Goal: Information Seeking & Learning: Learn about a topic

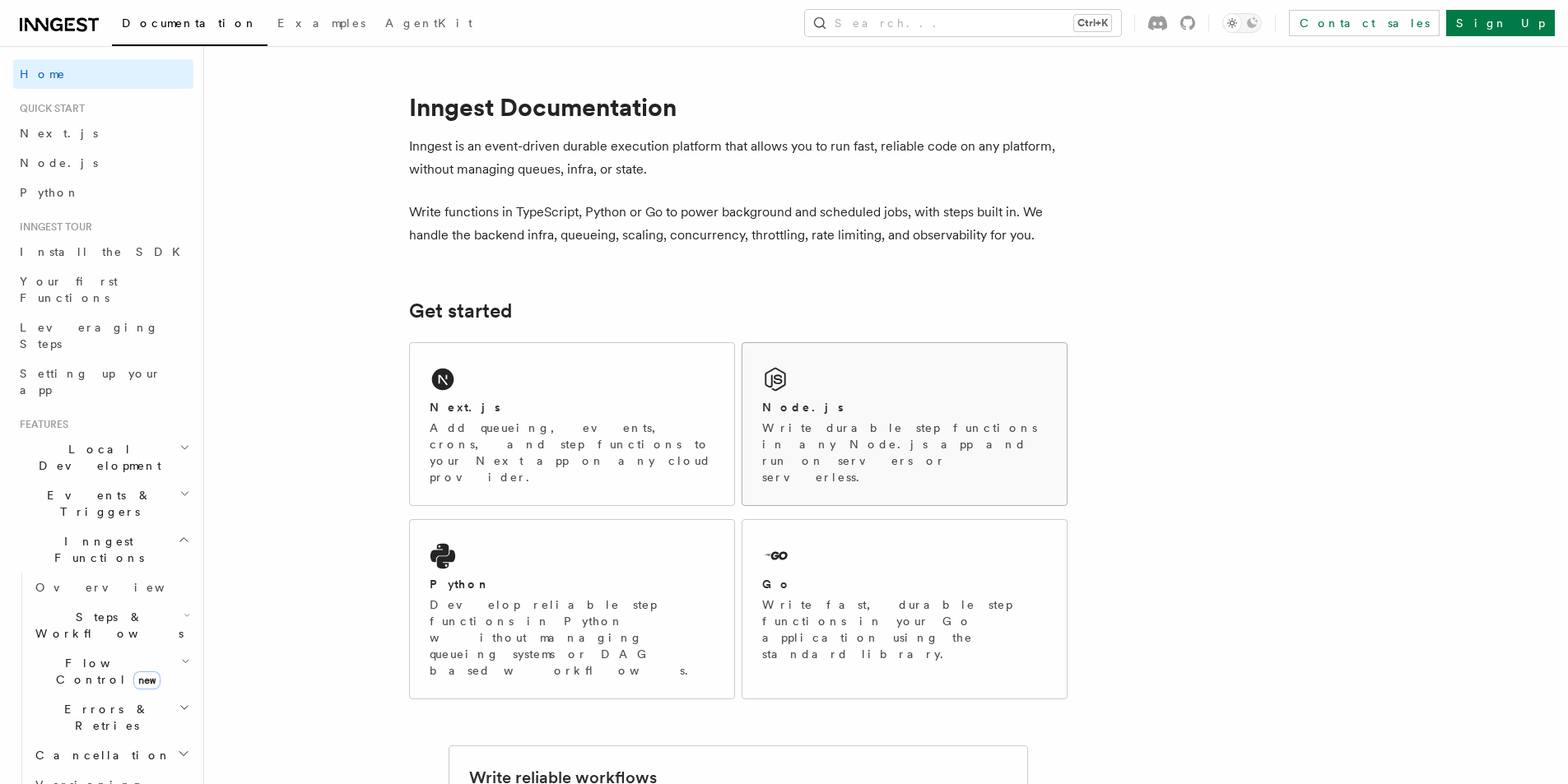
click at [880, 403] on div "Node.js" at bounding box center [904, 407] width 285 height 17
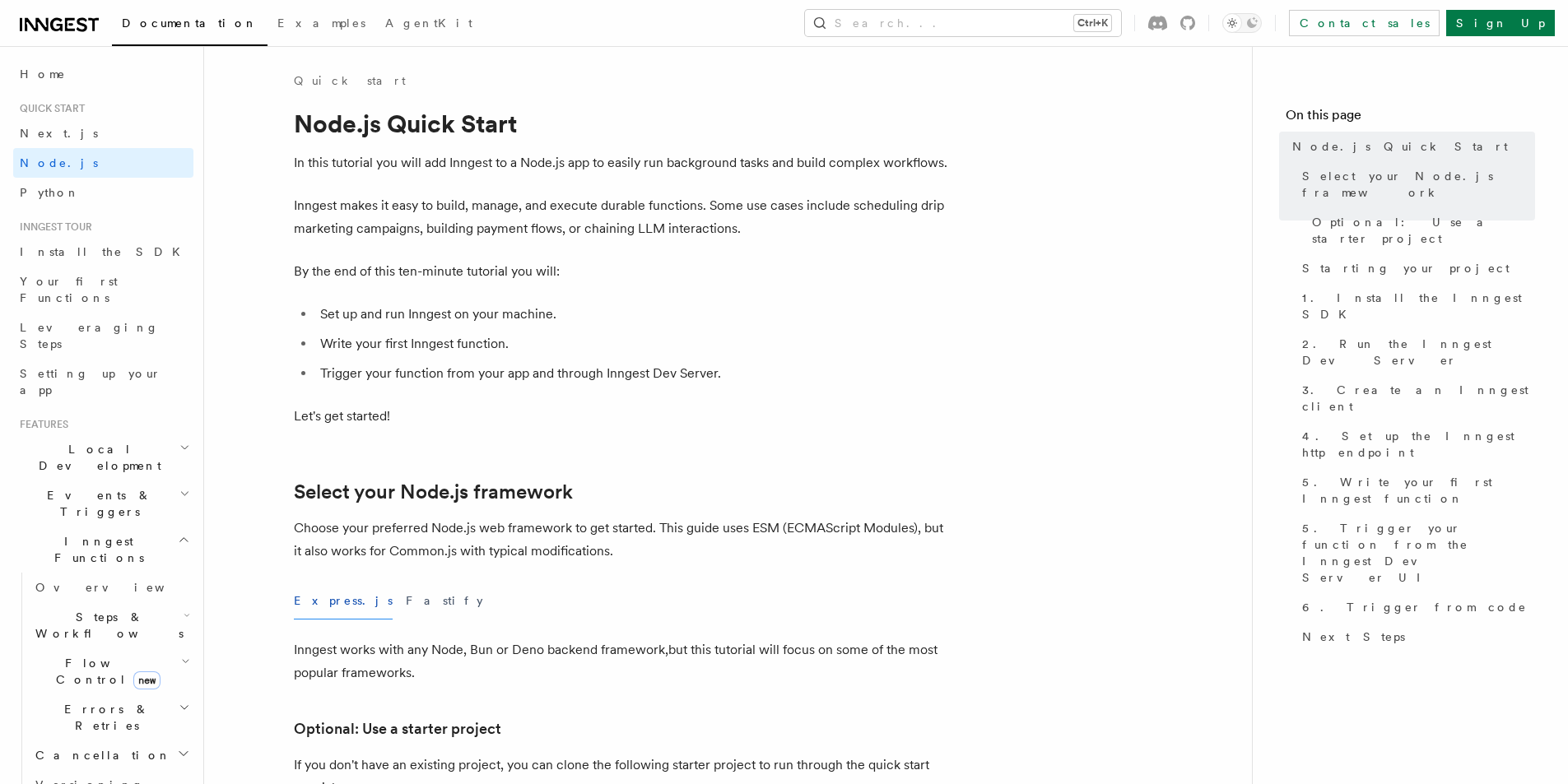
scroll to position [247, 0]
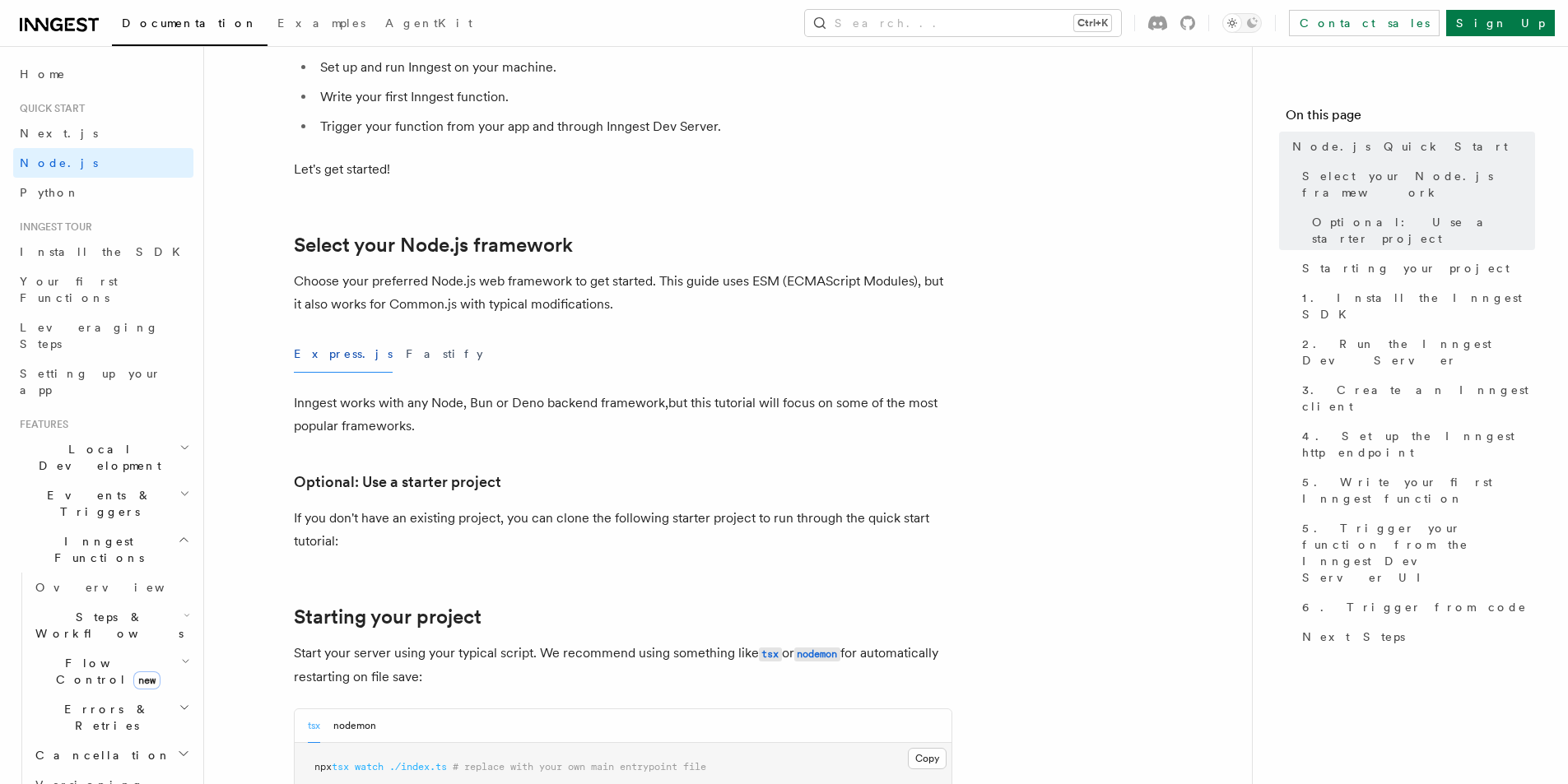
click at [395, 360] on div "Express.js Fastify" at bounding box center [623, 354] width 658 height 37
click at [406, 361] on button "Fastify" at bounding box center [445, 354] width 78 height 37
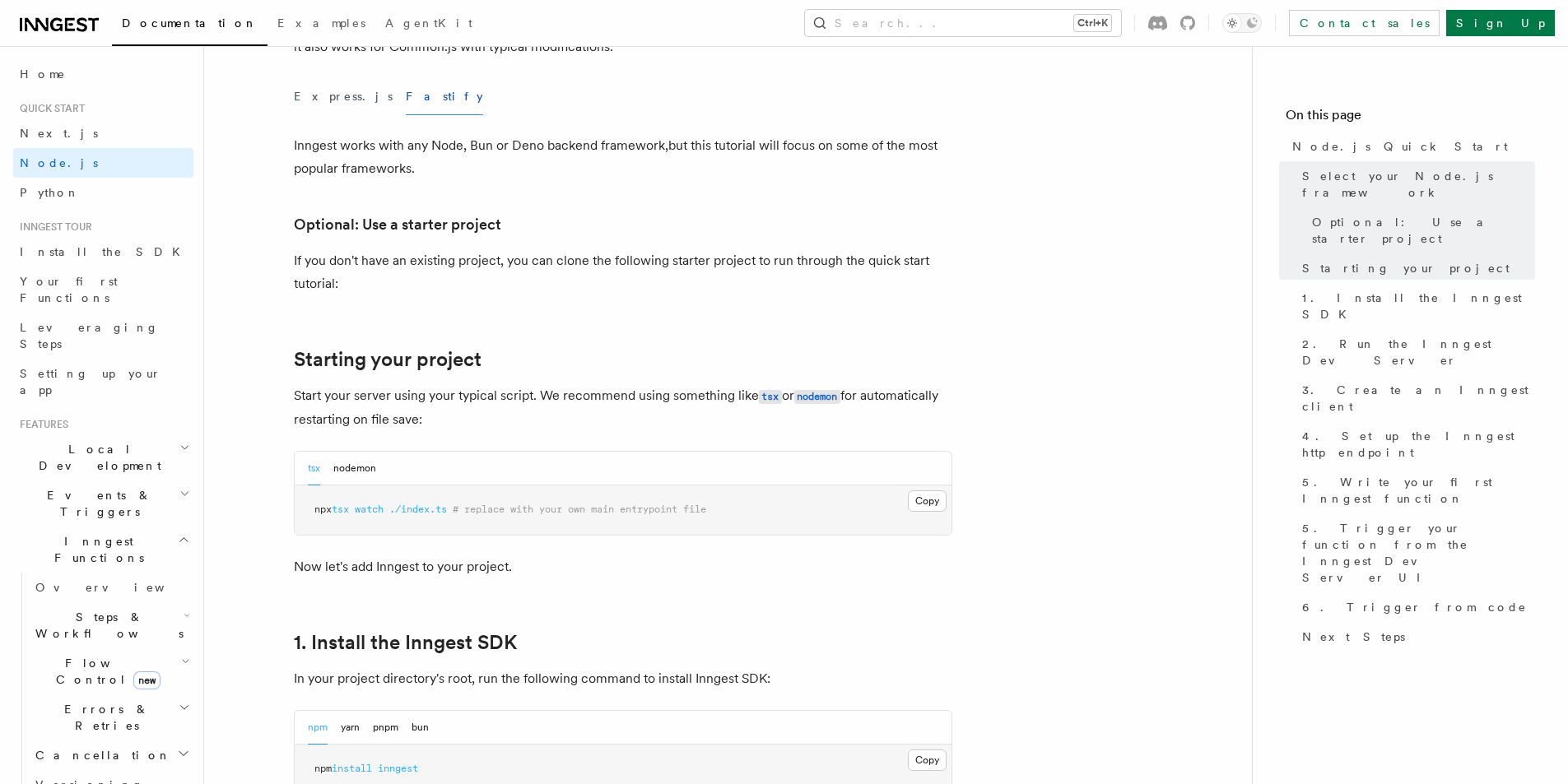
scroll to position [823, 0]
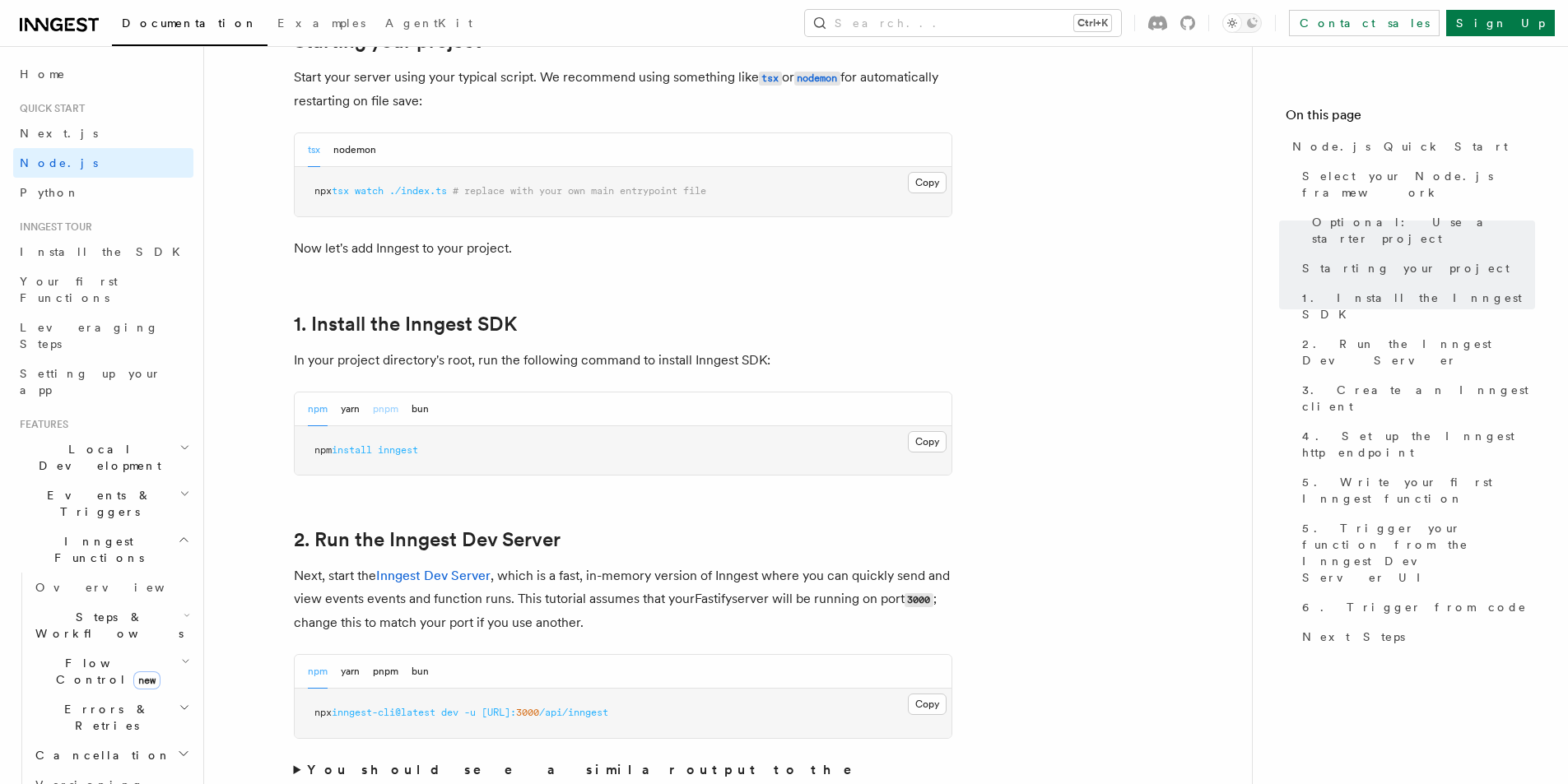
click at [394, 408] on button "pnpm" at bounding box center [385, 409] width 25 height 33
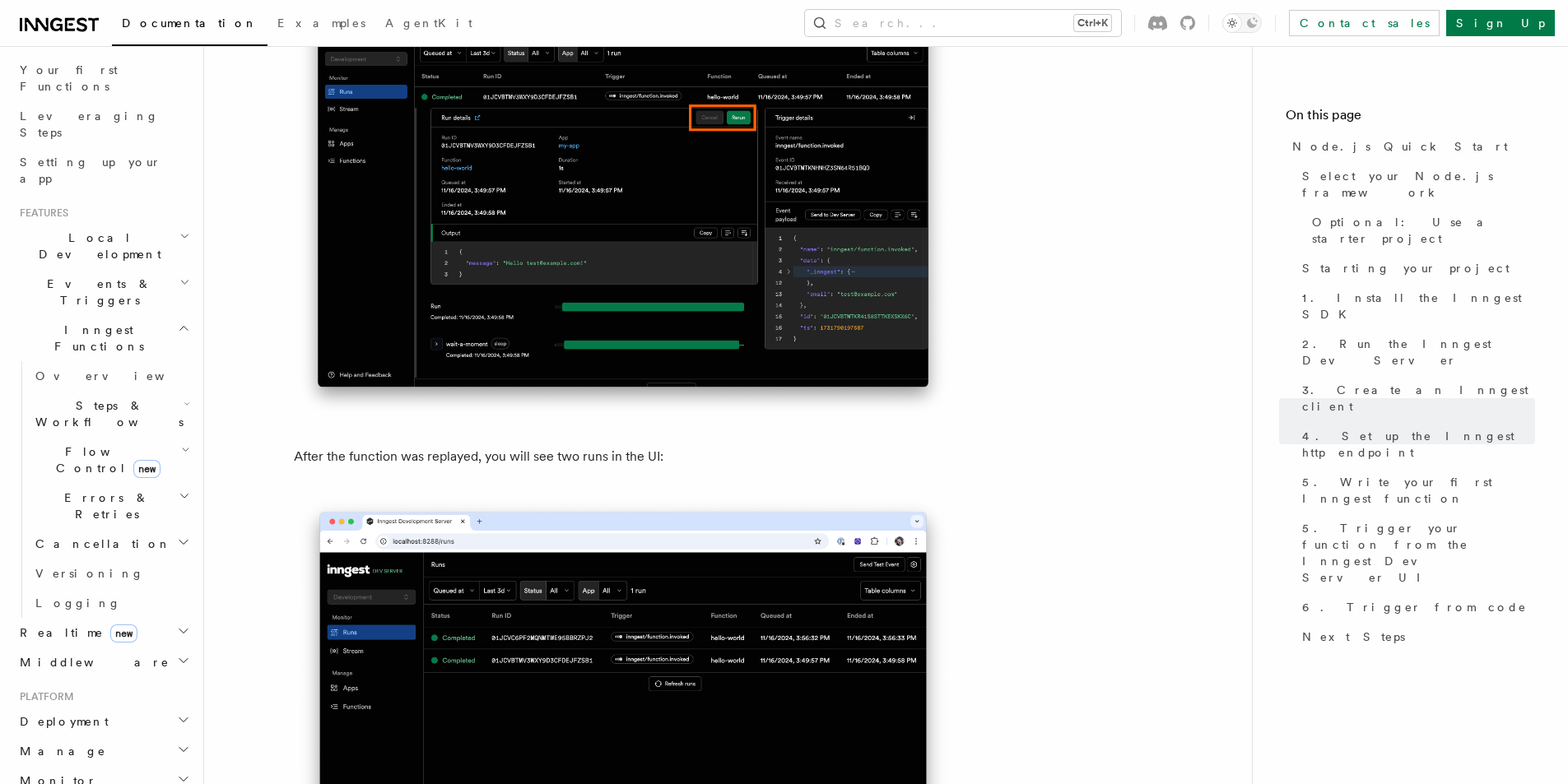
scroll to position [533, 0]
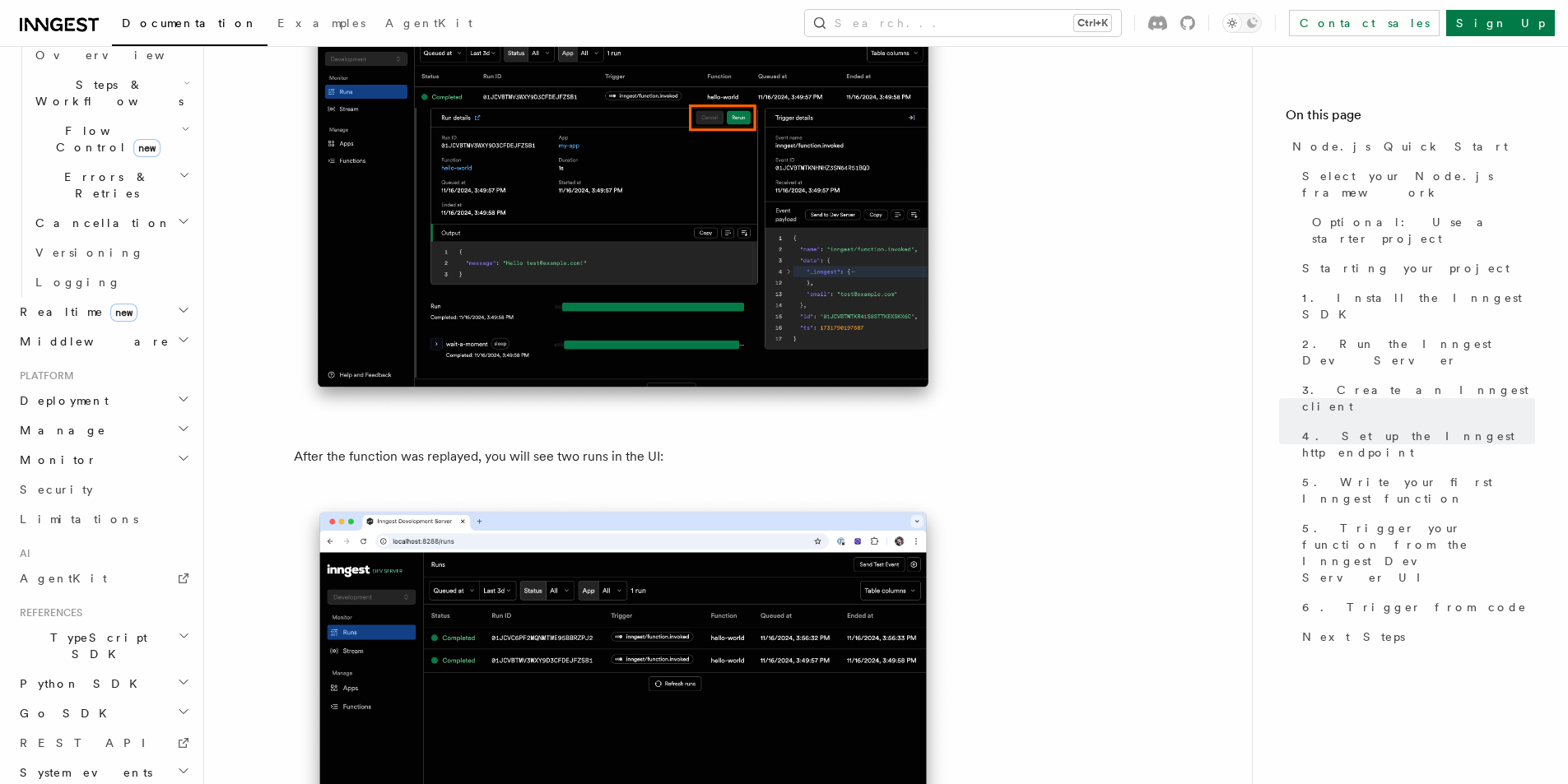
click at [101, 629] on span "TypeScript SDK" at bounding box center [96, 646] width 165 height 33
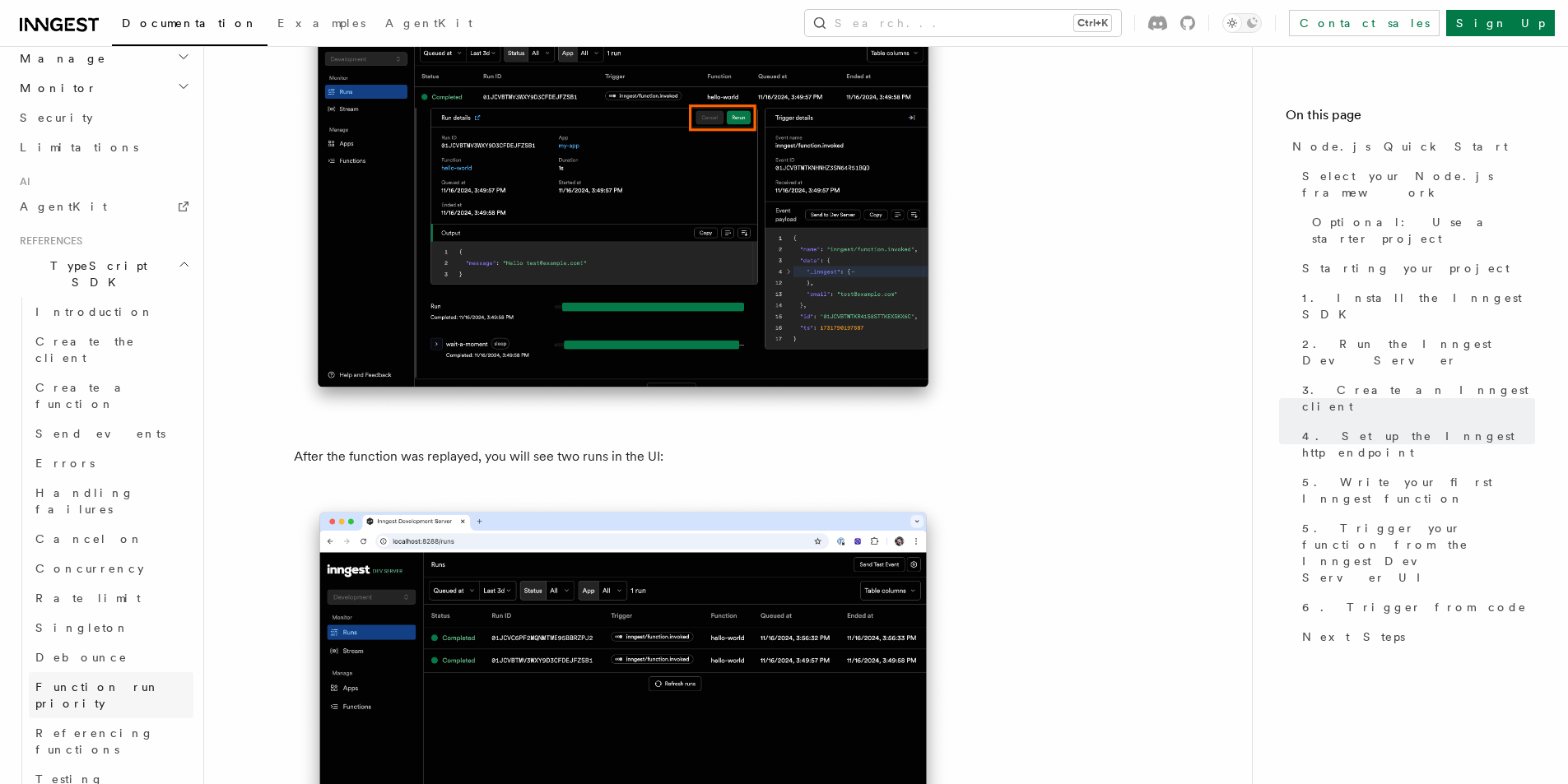
scroll to position [944, 0]
click at [84, 784] on h2 "Serve" at bounding box center [111, 798] width 165 height 30
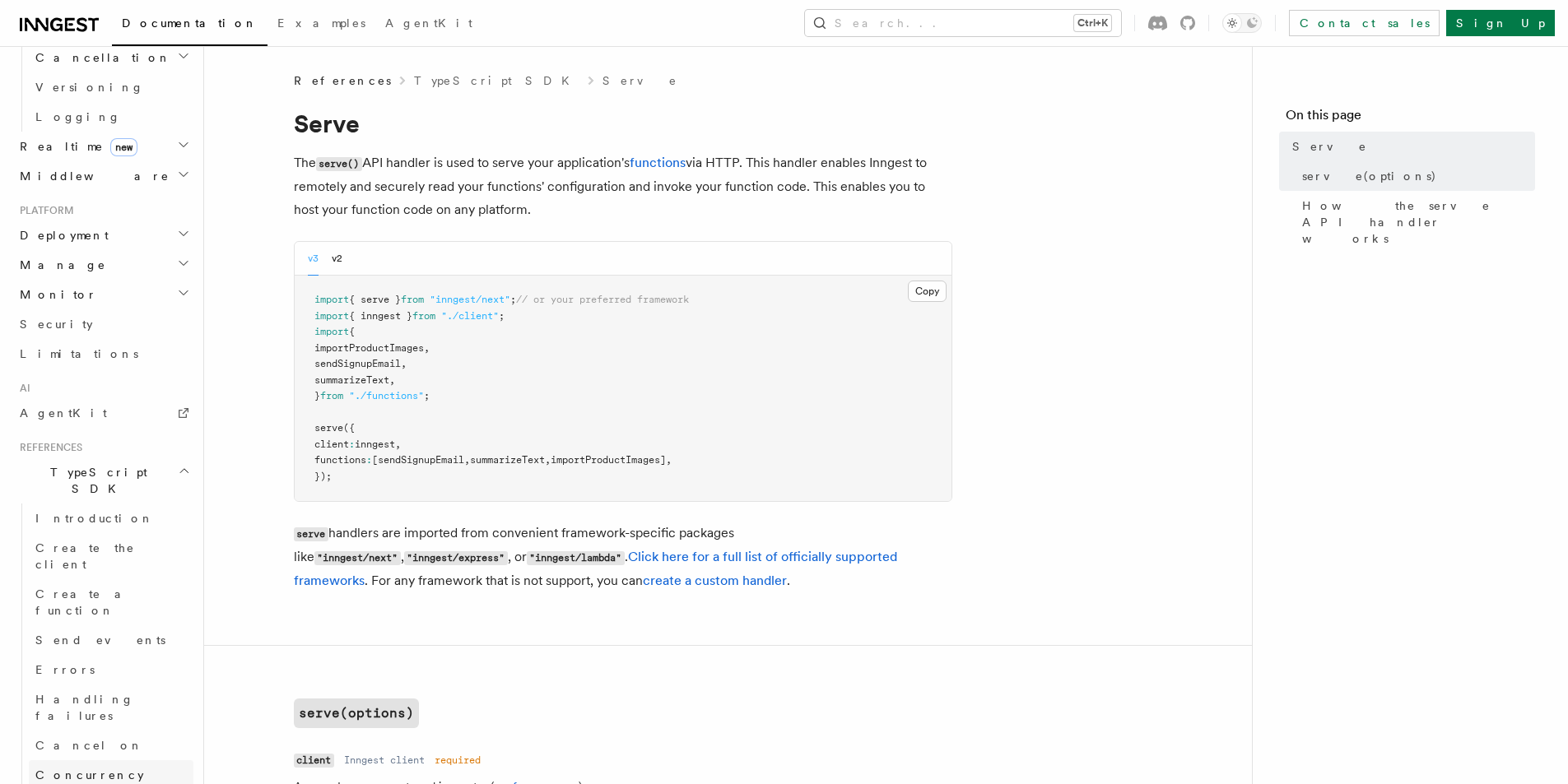
scroll to position [697, 0]
click at [69, 399] on link "AgentKit" at bounding box center [103, 413] width 180 height 30
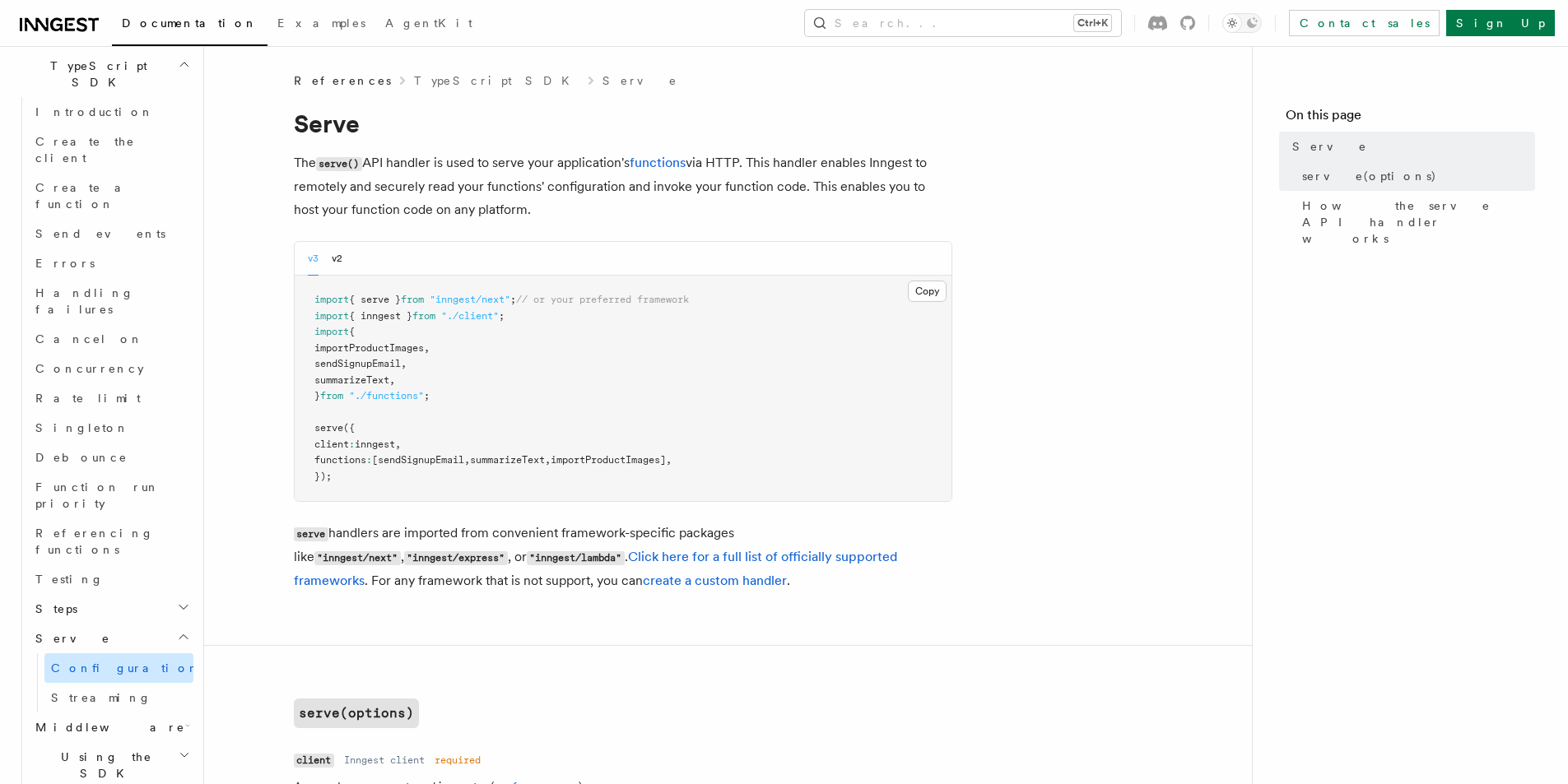
scroll to position [1109, 0]
click at [116, 590] on h2 "Steps" at bounding box center [111, 605] width 165 height 30
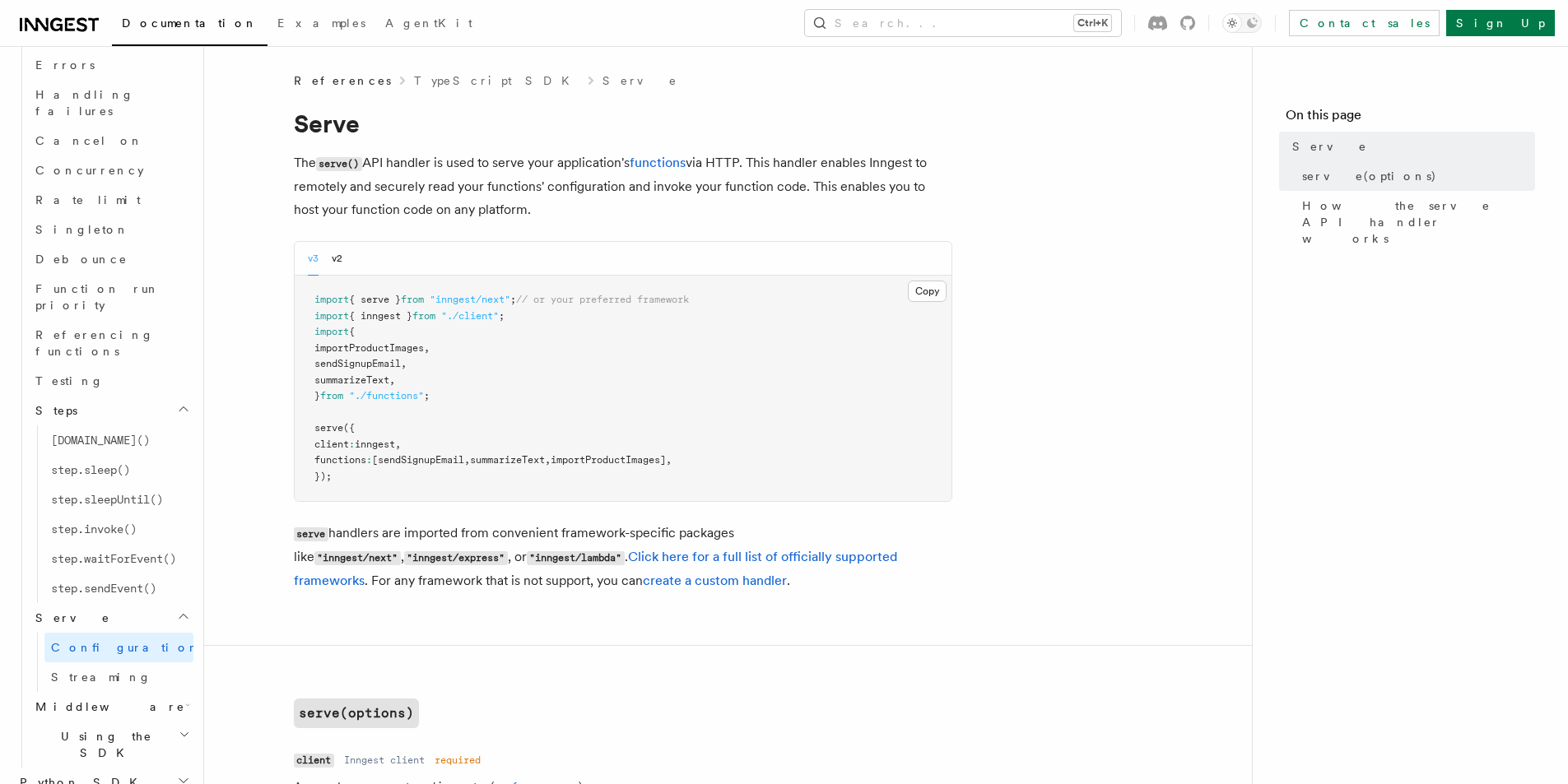
click at [118, 722] on h2 "Using the SDK" at bounding box center [111, 744] width 165 height 46
click at [120, 693] on h2 "Middleware" at bounding box center [111, 707] width 165 height 30
click at [106, 722] on link "Lifecycle" at bounding box center [118, 736] width 149 height 30
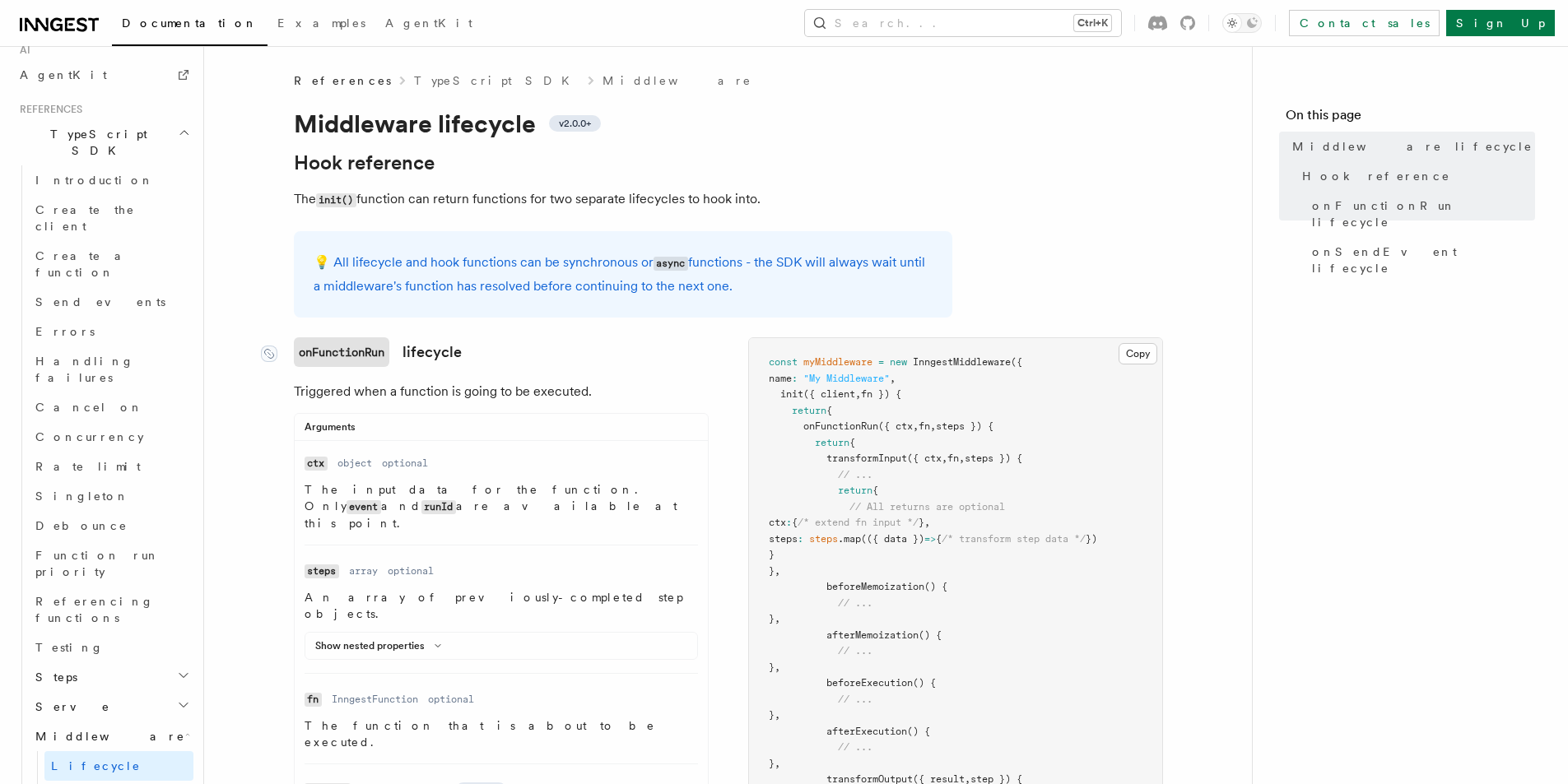
click at [399, 354] on link "onFunctionRun lifecycle" at bounding box center [378, 352] width 168 height 30
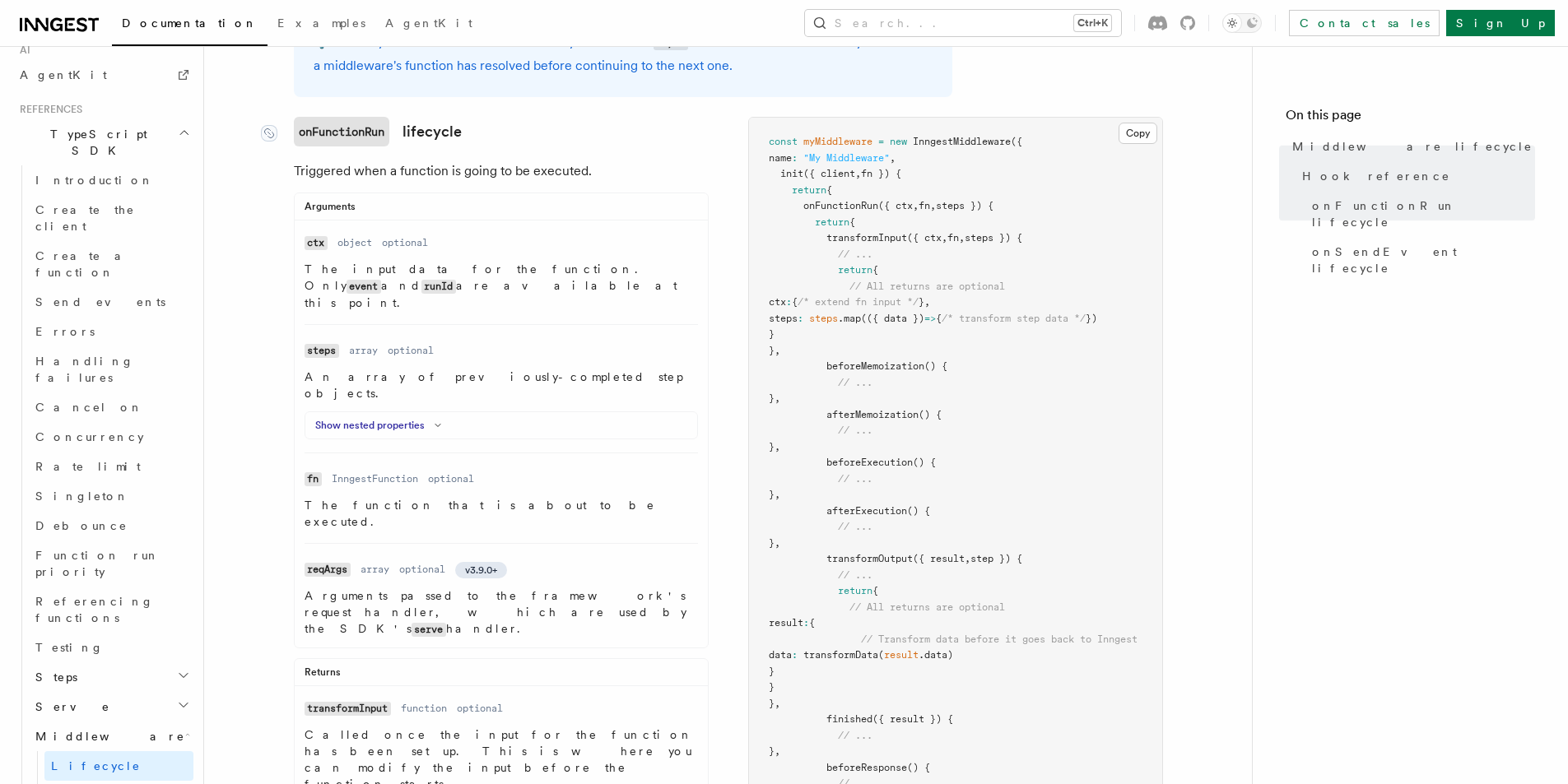
scroll to position [259, 0]
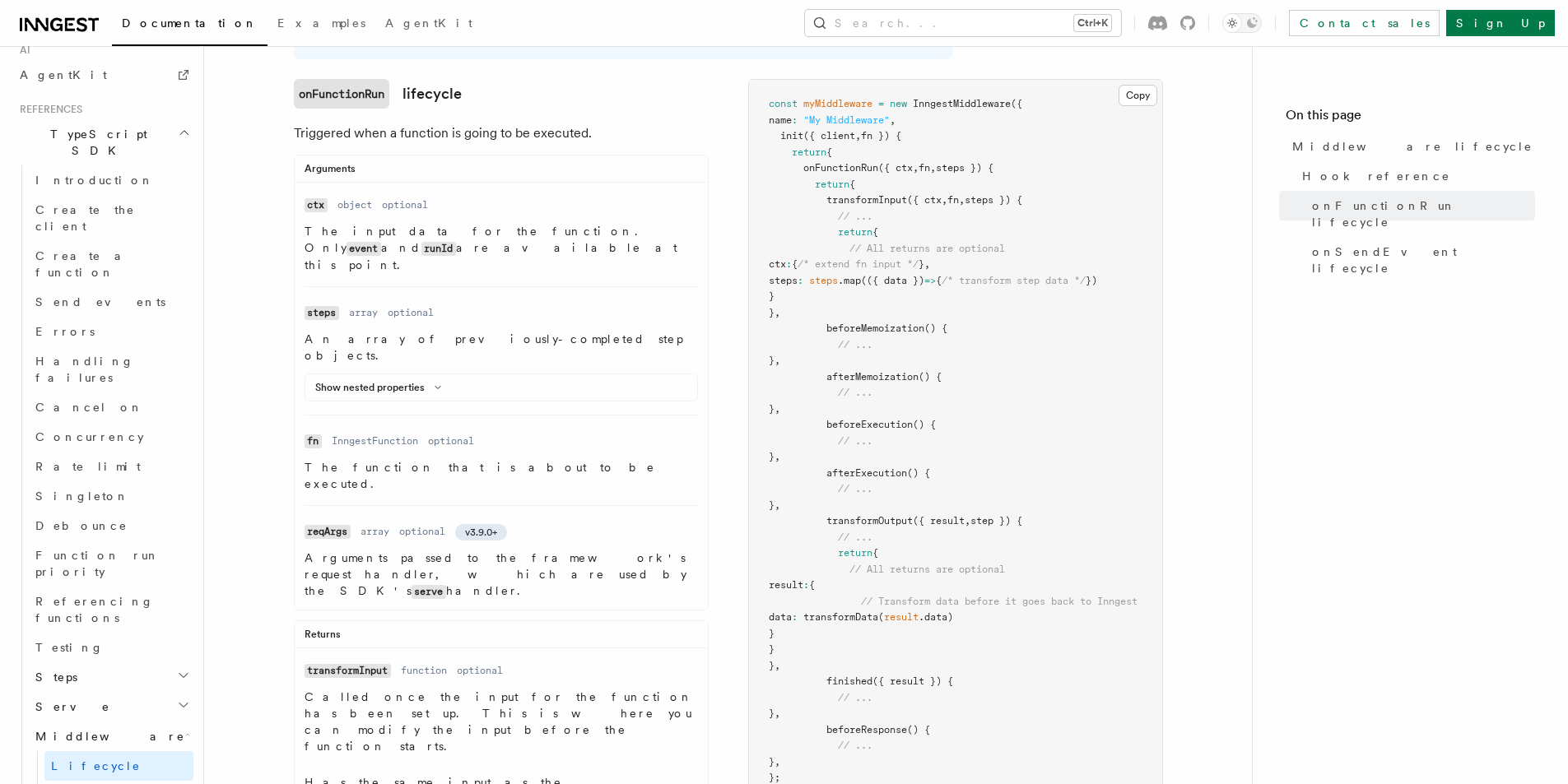
click at [445, 93] on link "onFunctionRun lifecycle" at bounding box center [378, 93] width 168 height 30
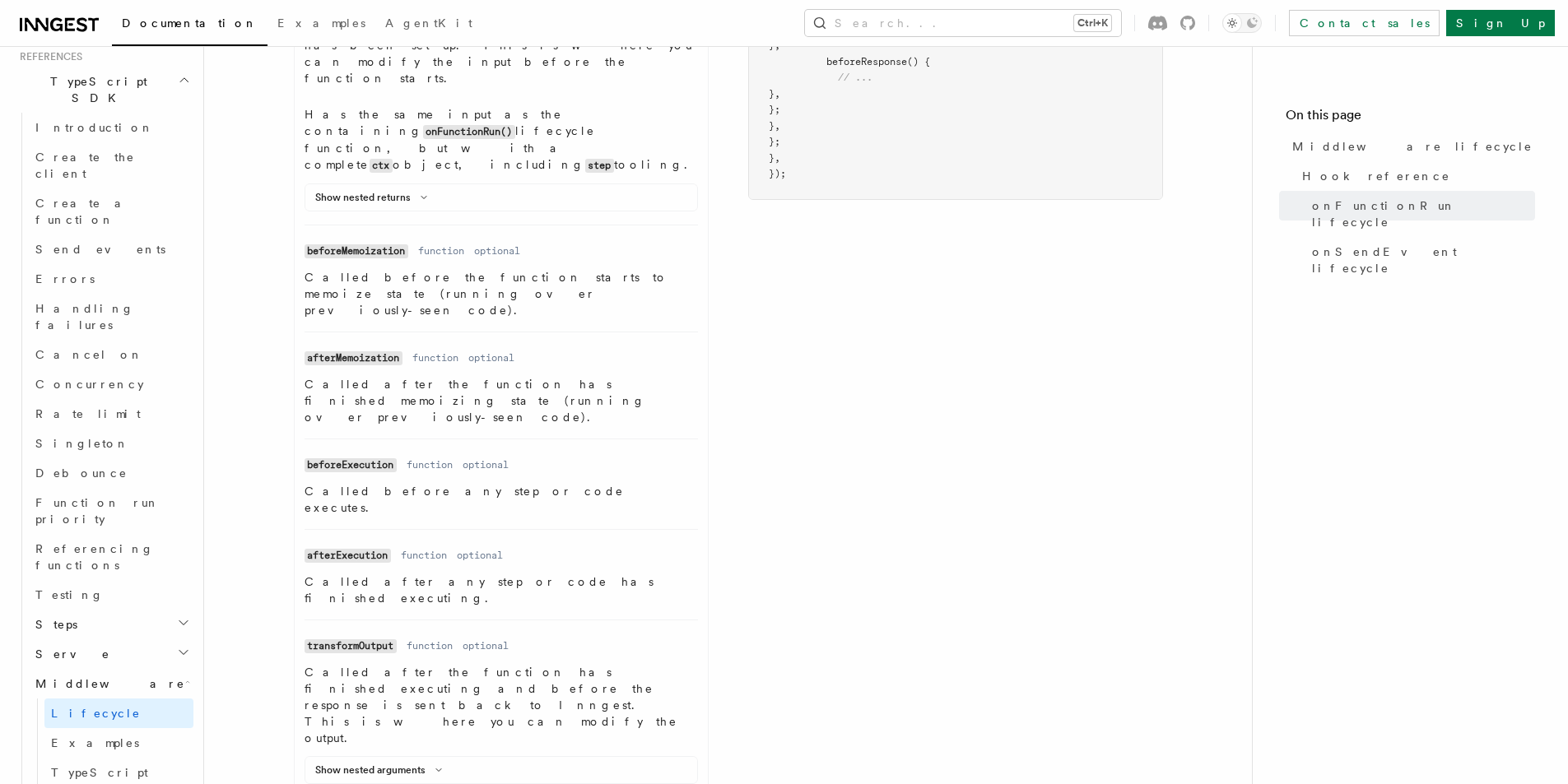
scroll to position [999, 0]
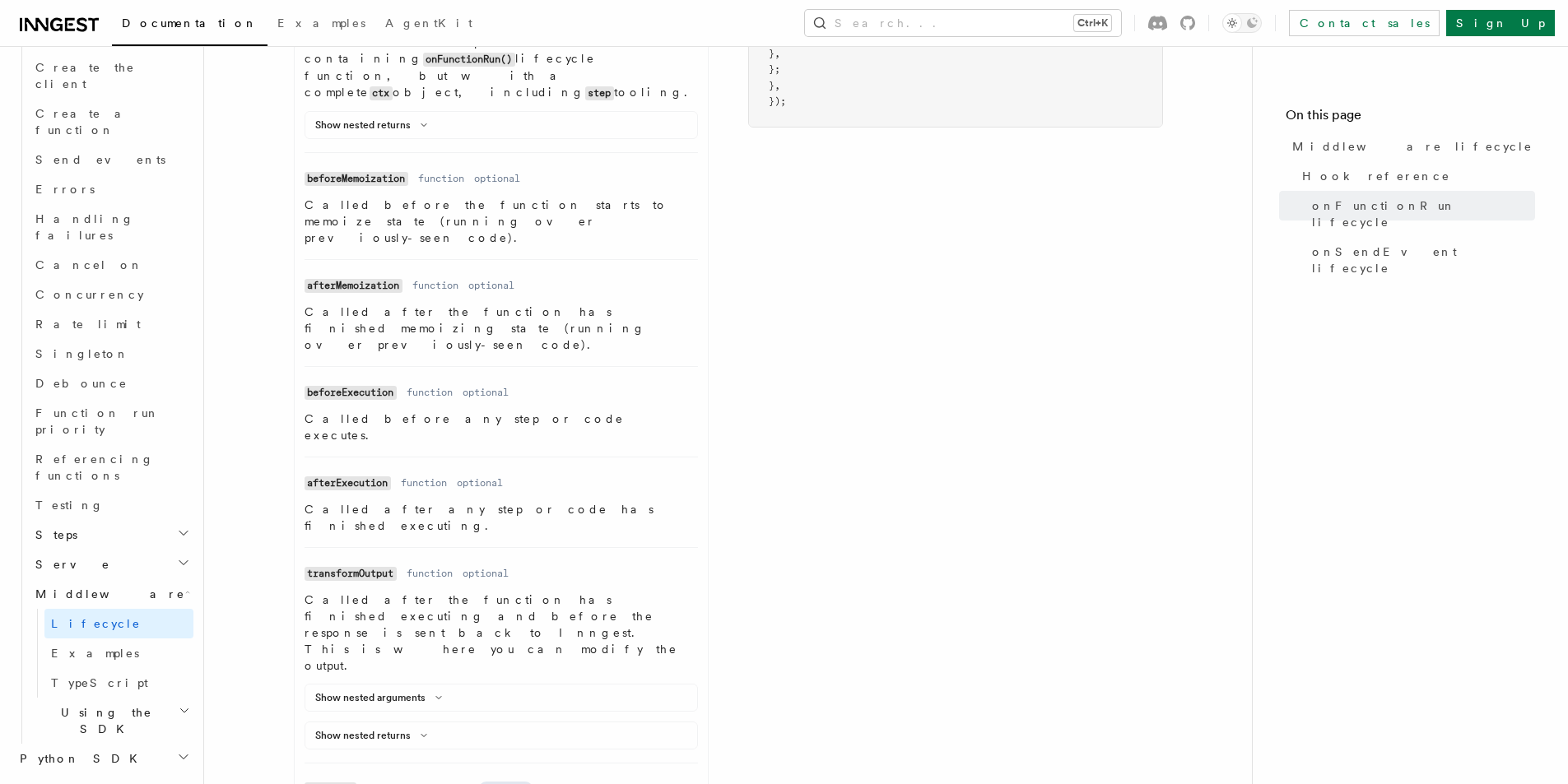
scroll to position [1474, 0]
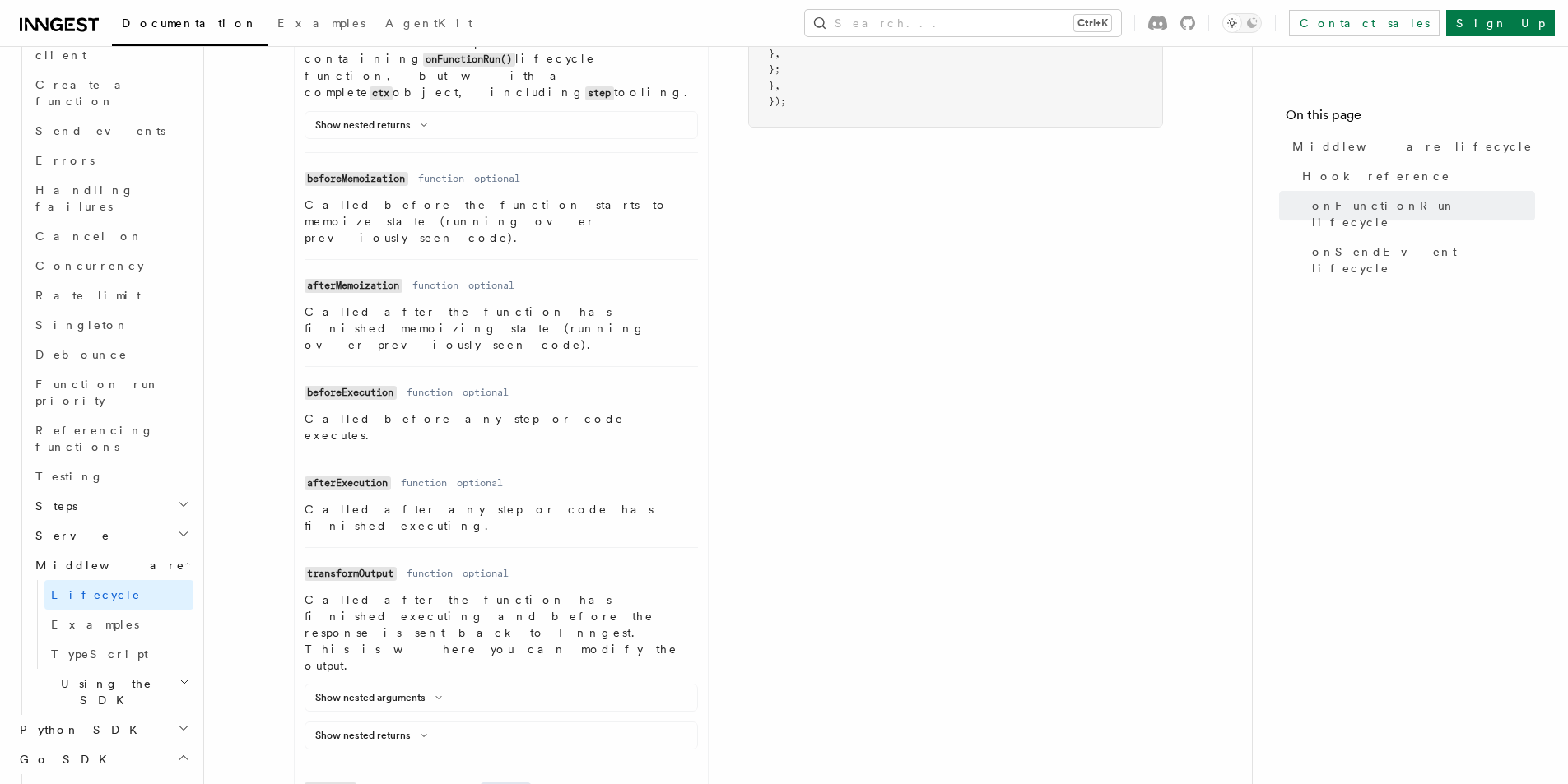
click at [97, 715] on h2 "Python SDK" at bounding box center [103, 730] width 180 height 30
click at [97, 745] on h2 "Go SDK" at bounding box center [103, 760] width 180 height 30
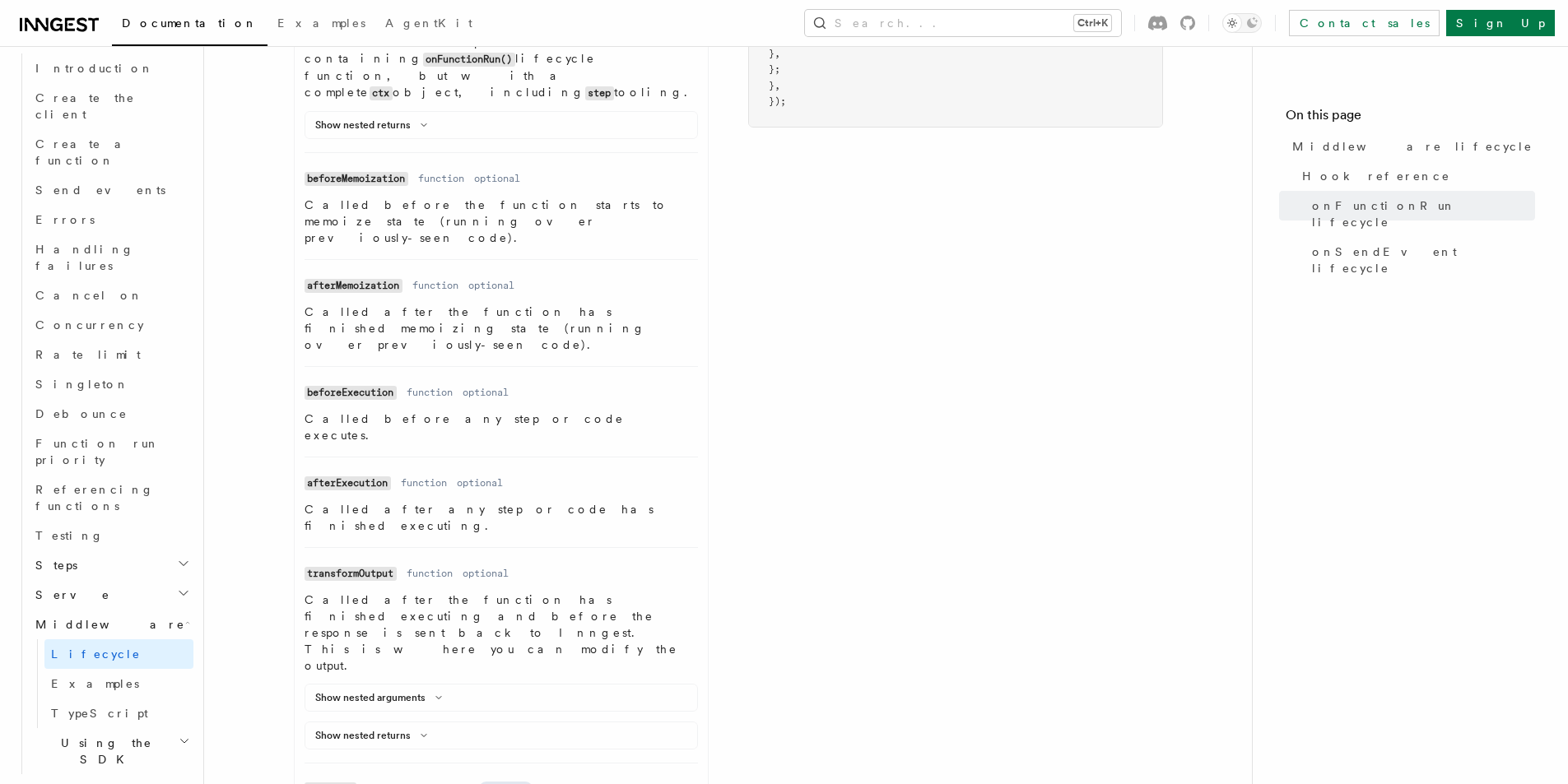
click at [96, 677] on span "Examples" at bounding box center [94, 684] width 88 height 14
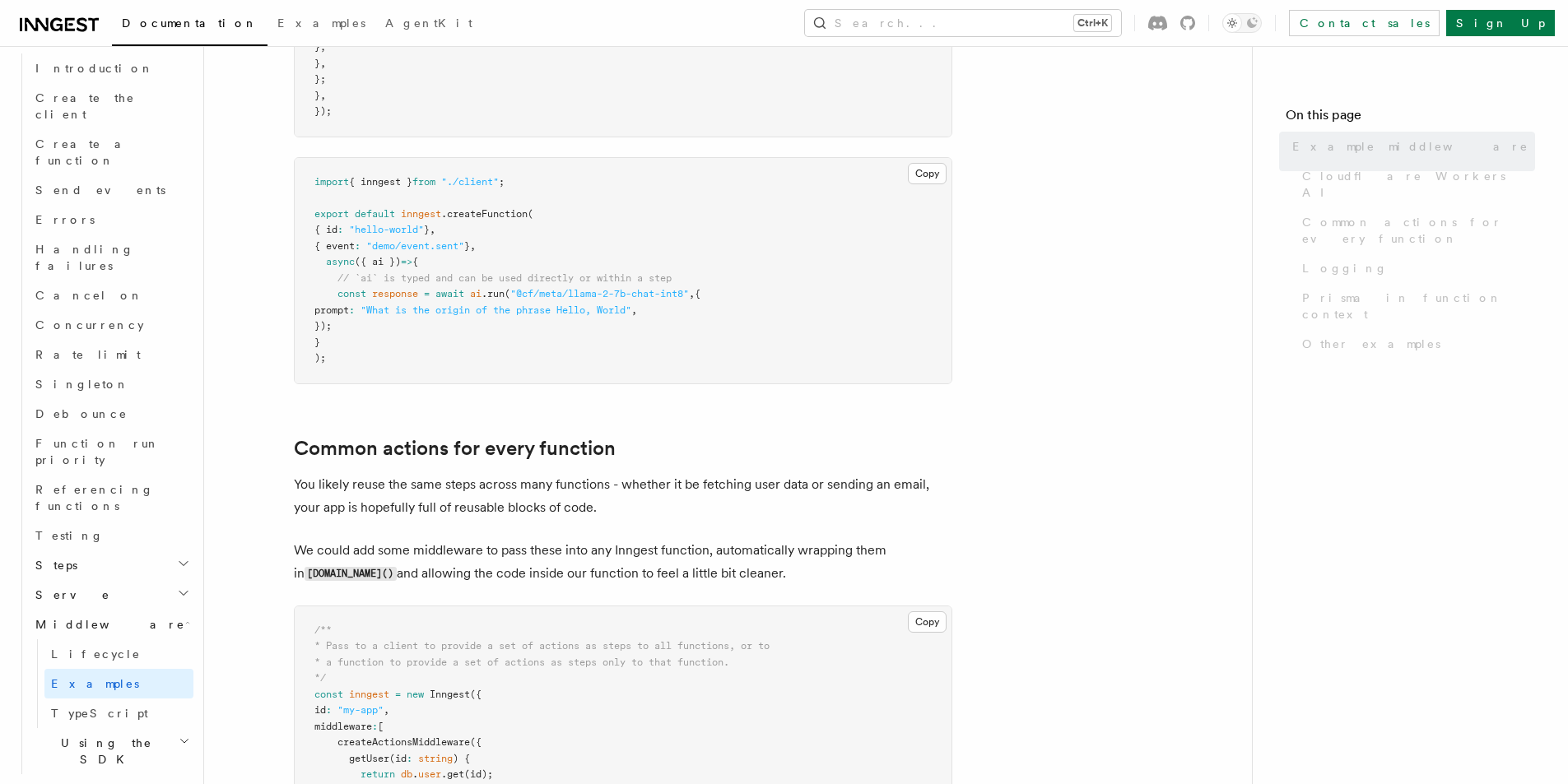
scroll to position [1355, 0]
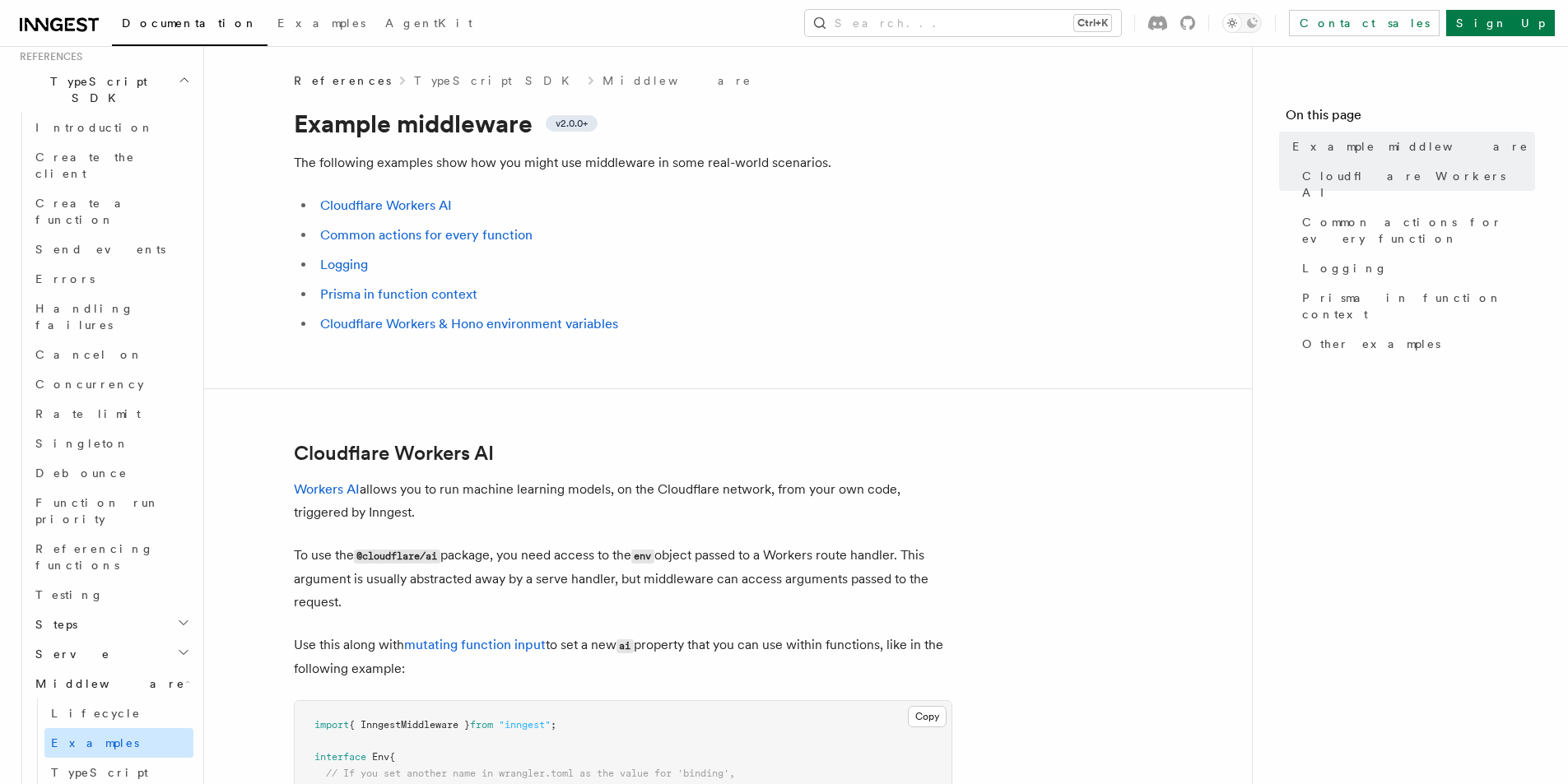
click at [99, 729] on link "Examples" at bounding box center [118, 743] width 149 height 30
click at [101, 766] on span "TypeScript" at bounding box center [99, 772] width 97 height 14
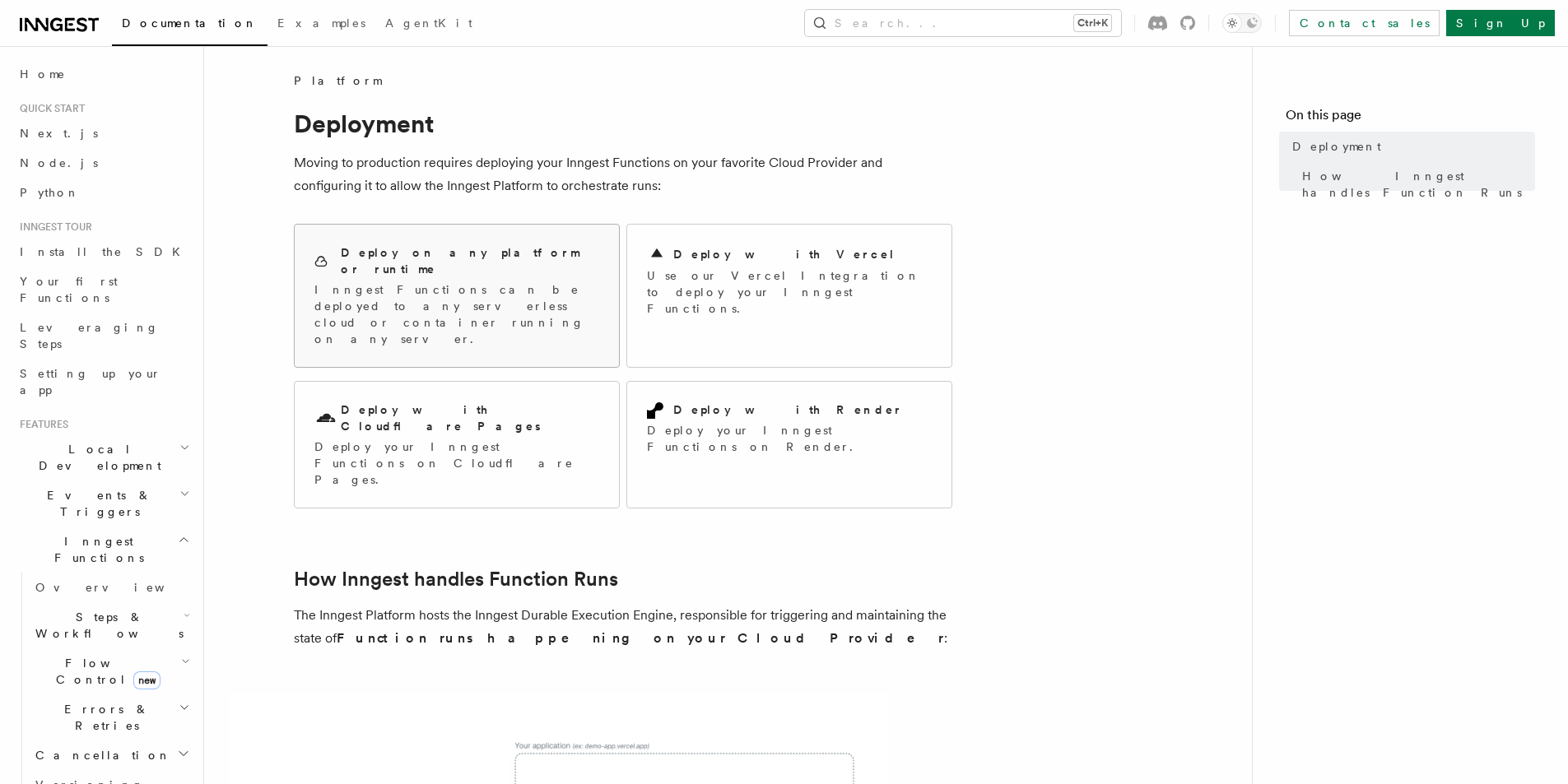
click at [502, 281] on p "Inngest Functions can be deployed to any serverless cloud or container running …" at bounding box center [457, 314] width 285 height 66
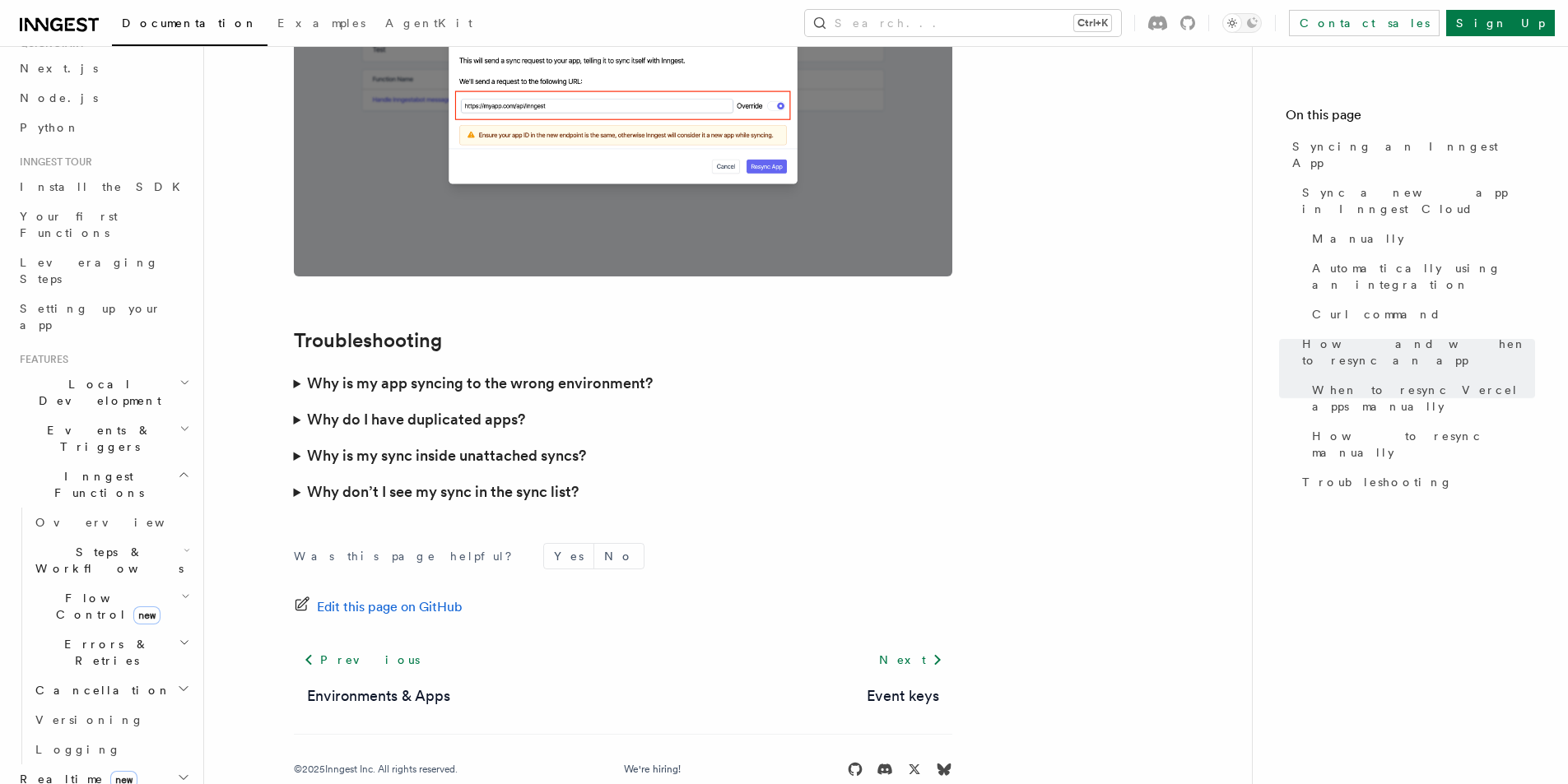
scroll to position [247, 0]
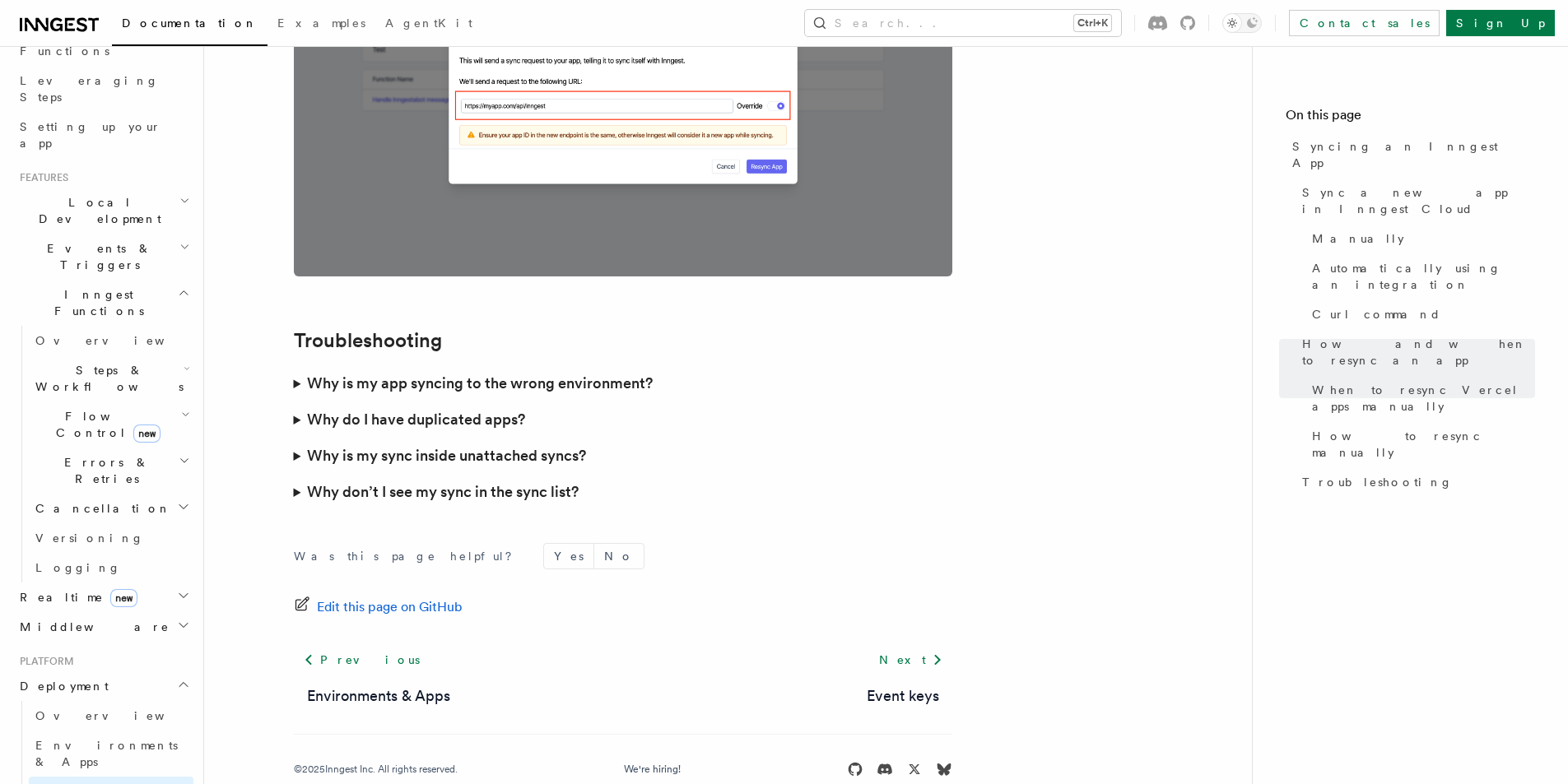
click at [79, 408] on span "Flow Control new" at bounding box center [105, 424] width 152 height 33
click at [85, 456] on span "Overview" at bounding box center [136, 462] width 170 height 14
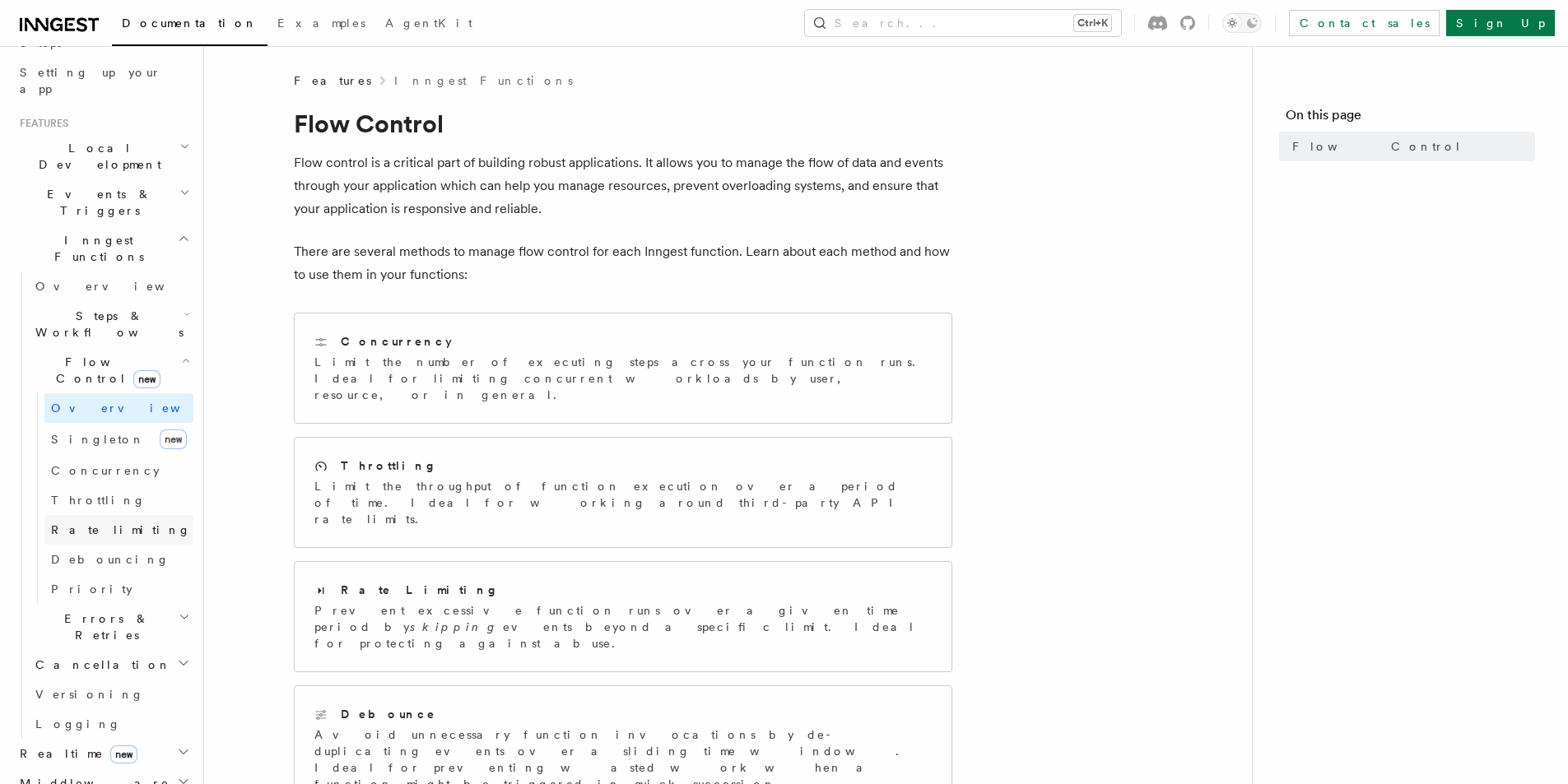
scroll to position [329, 0]
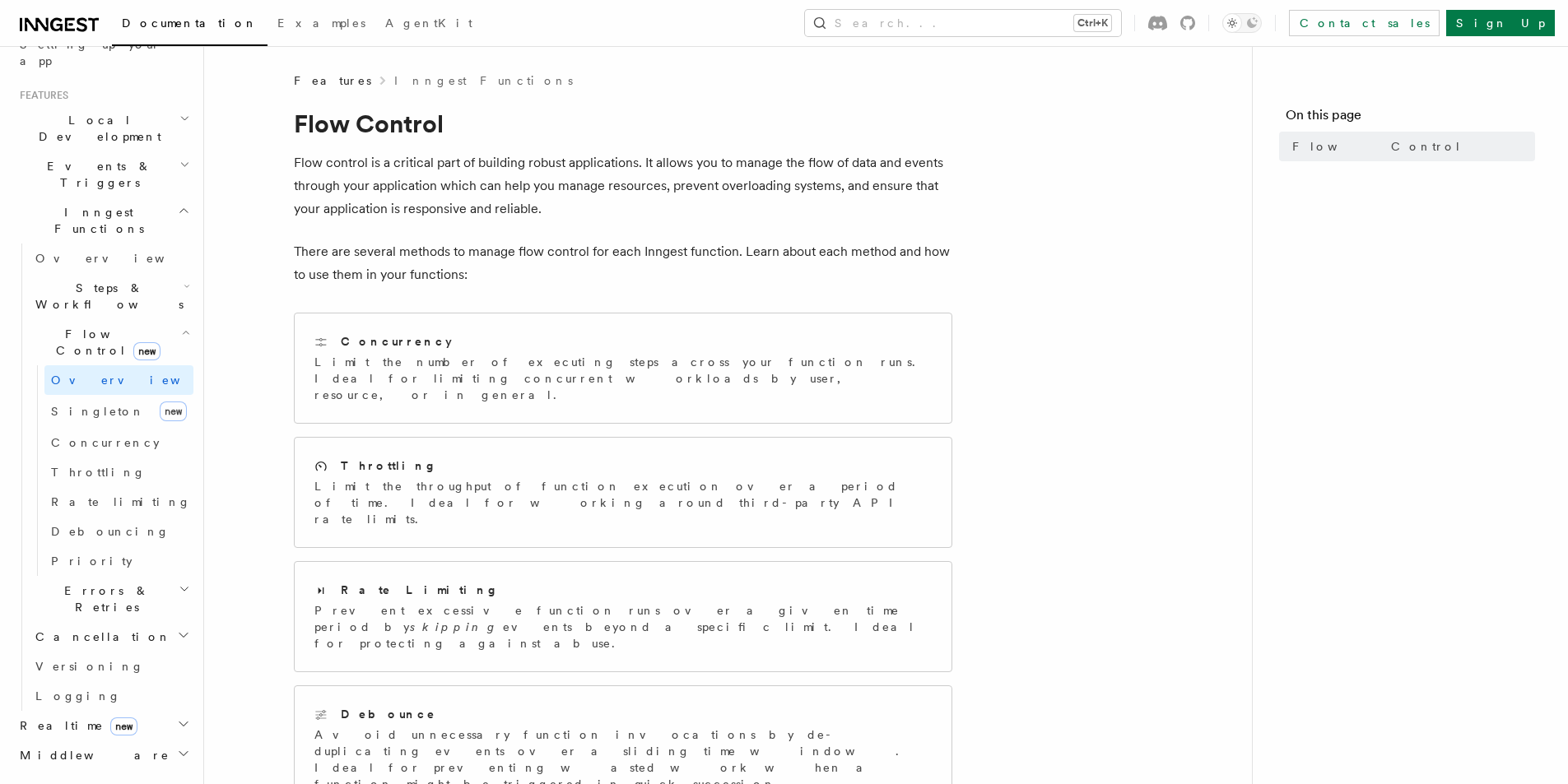
click at [124, 576] on h2 "Errors & Retries" at bounding box center [111, 599] width 165 height 46
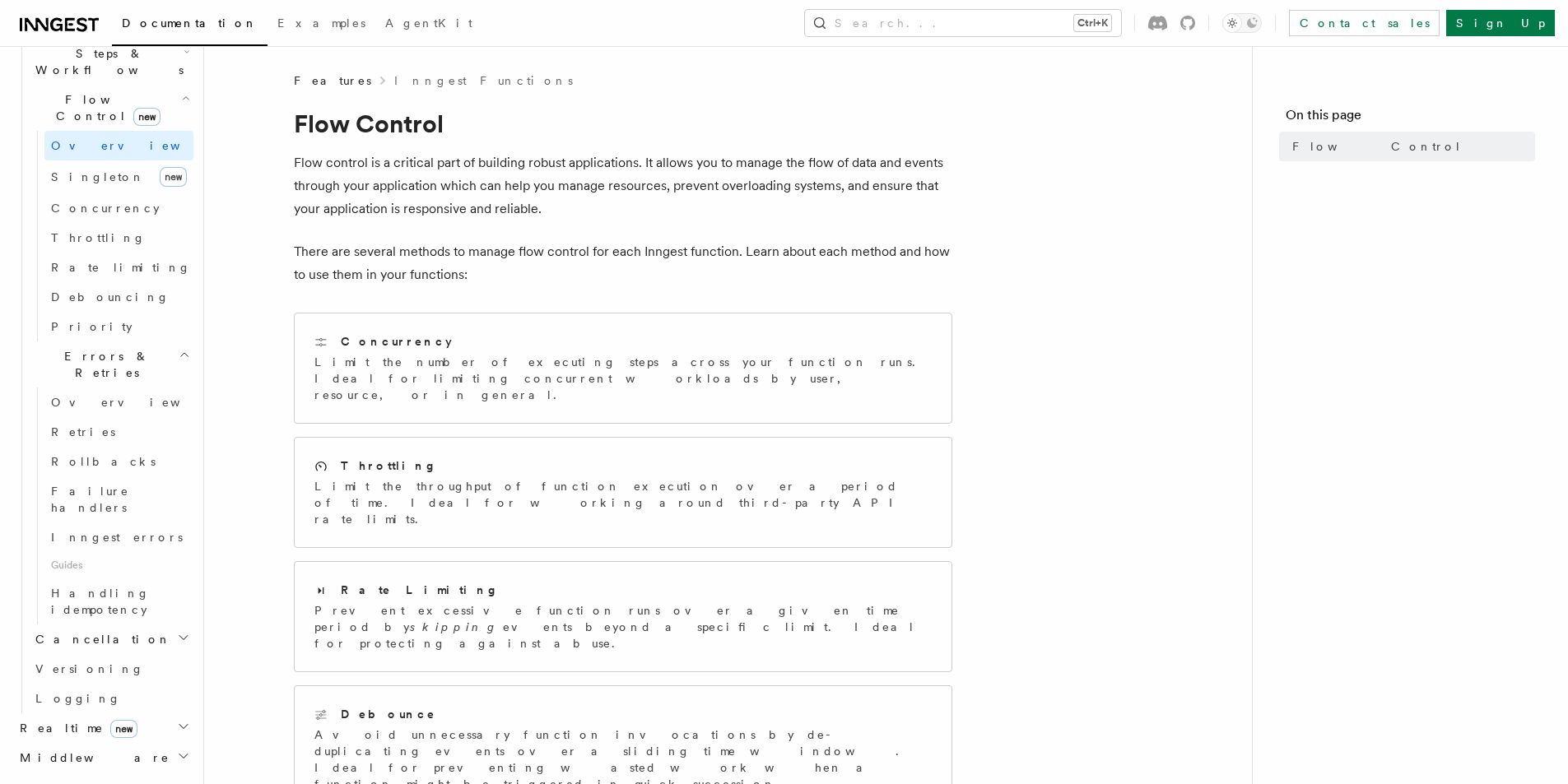
scroll to position [658, 0]
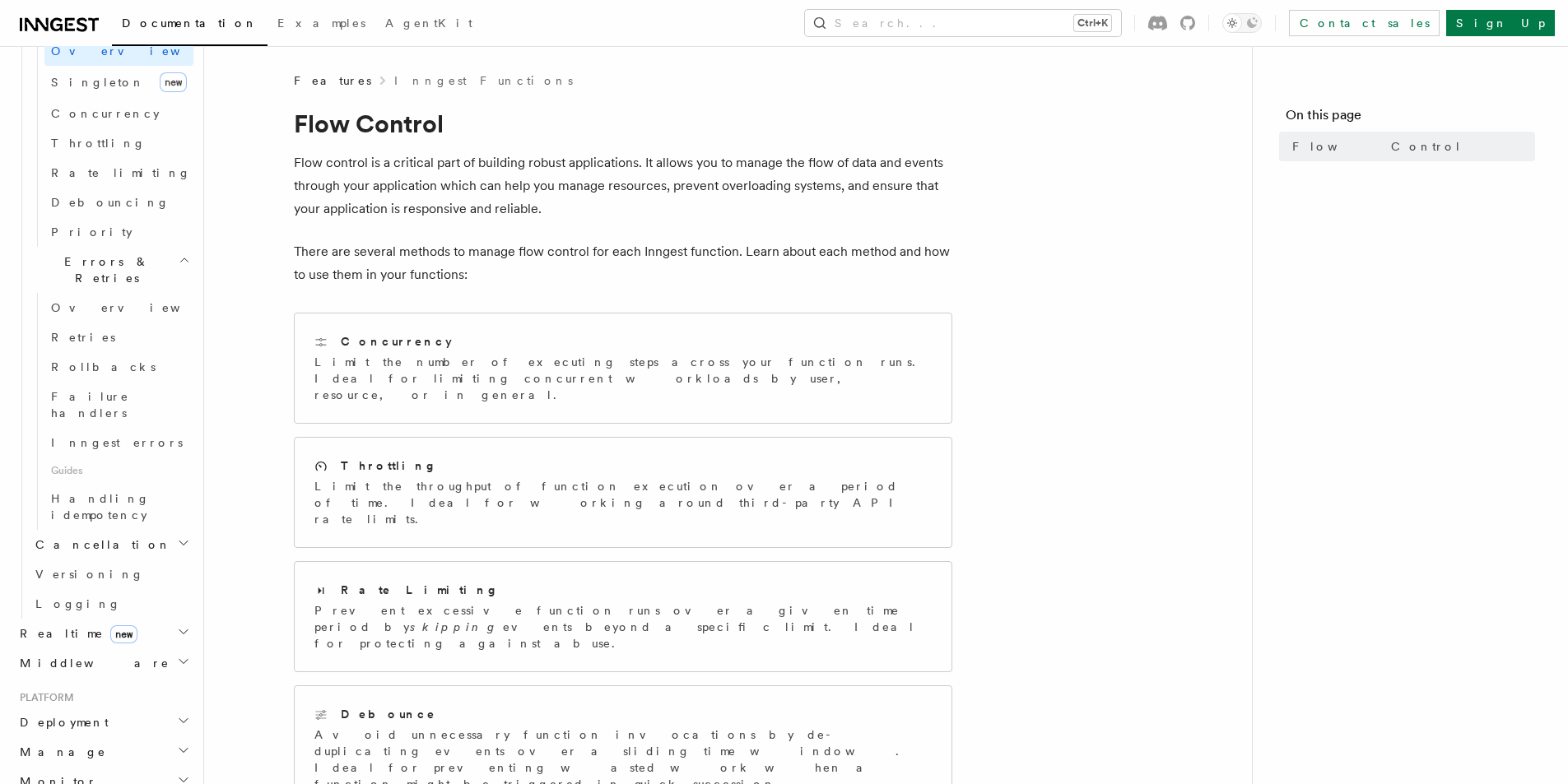
click at [111, 530] on h2 "Cancellation" at bounding box center [111, 544] width 165 height 30
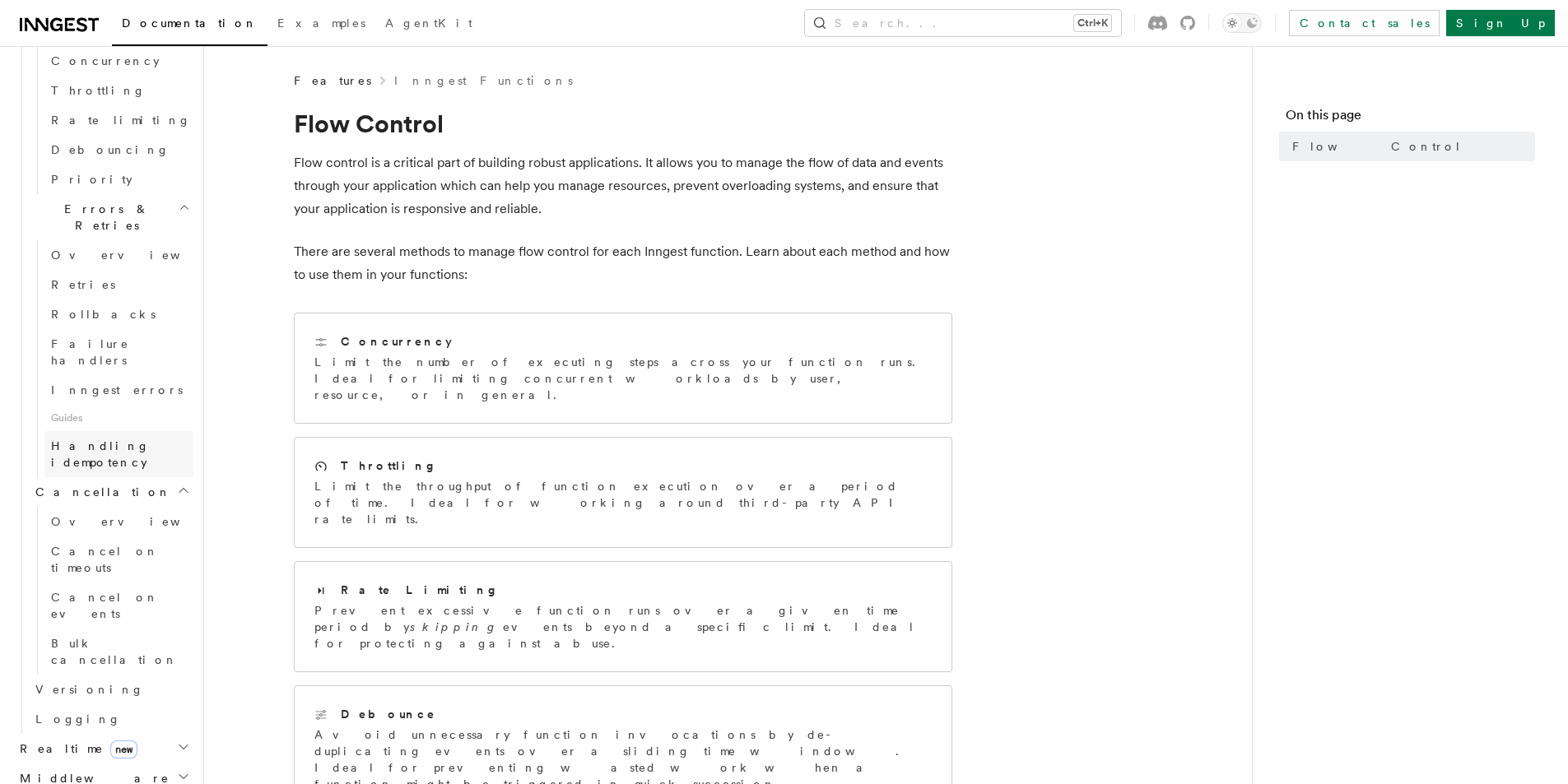
scroll to position [741, 0]
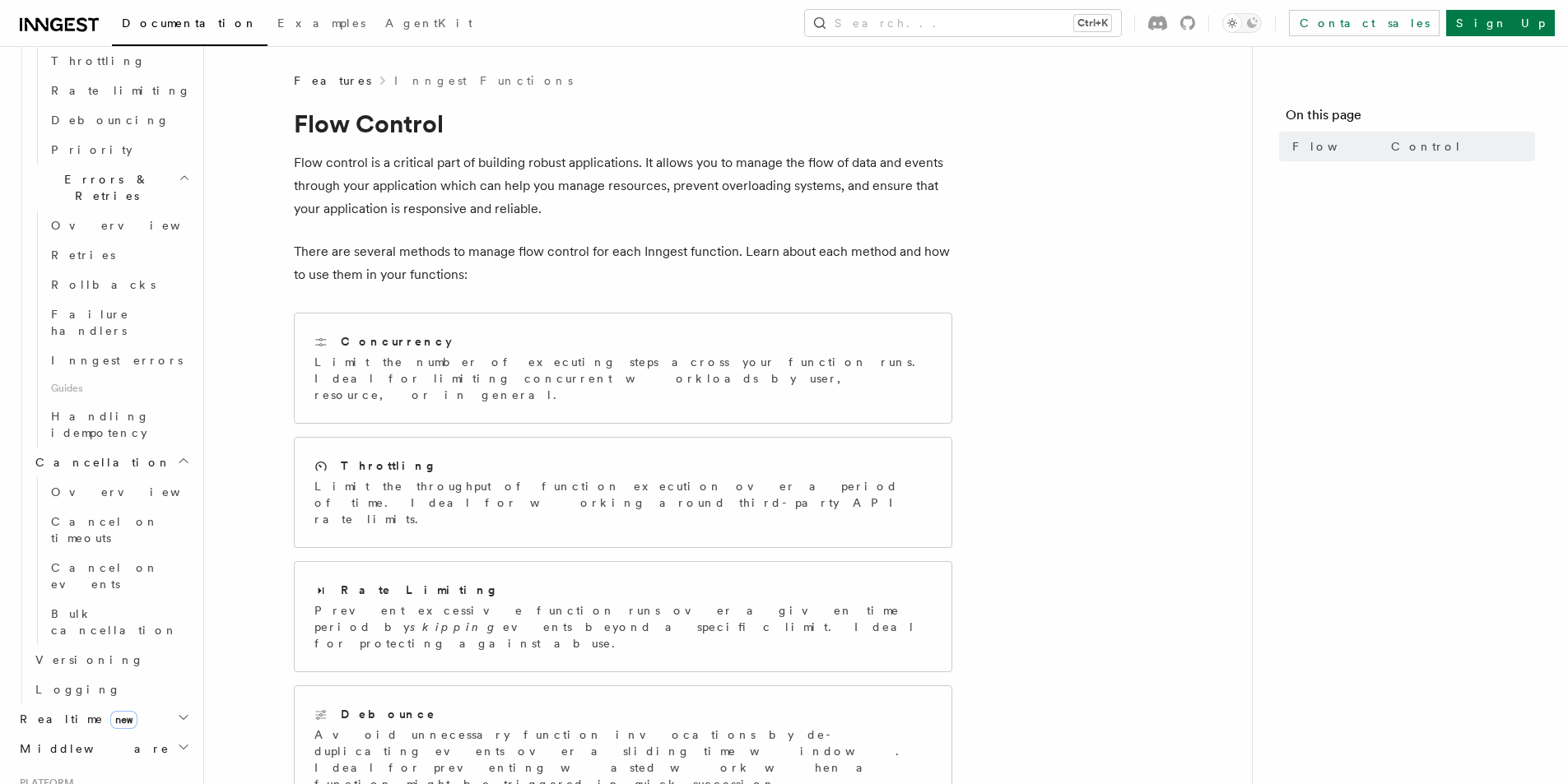
click at [144, 704] on h2 "Realtime new" at bounding box center [103, 719] width 180 height 30
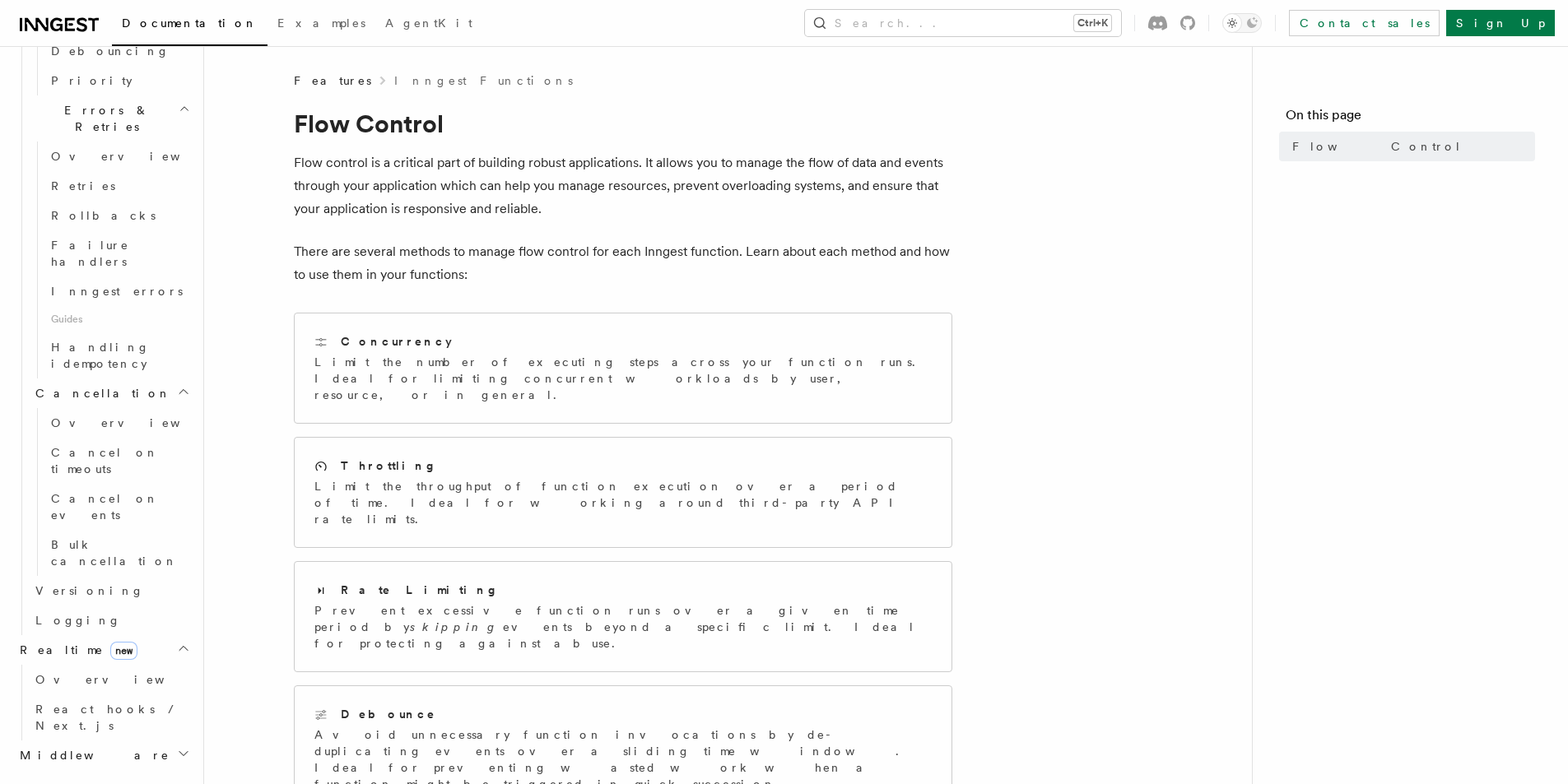
scroll to position [905, 0]
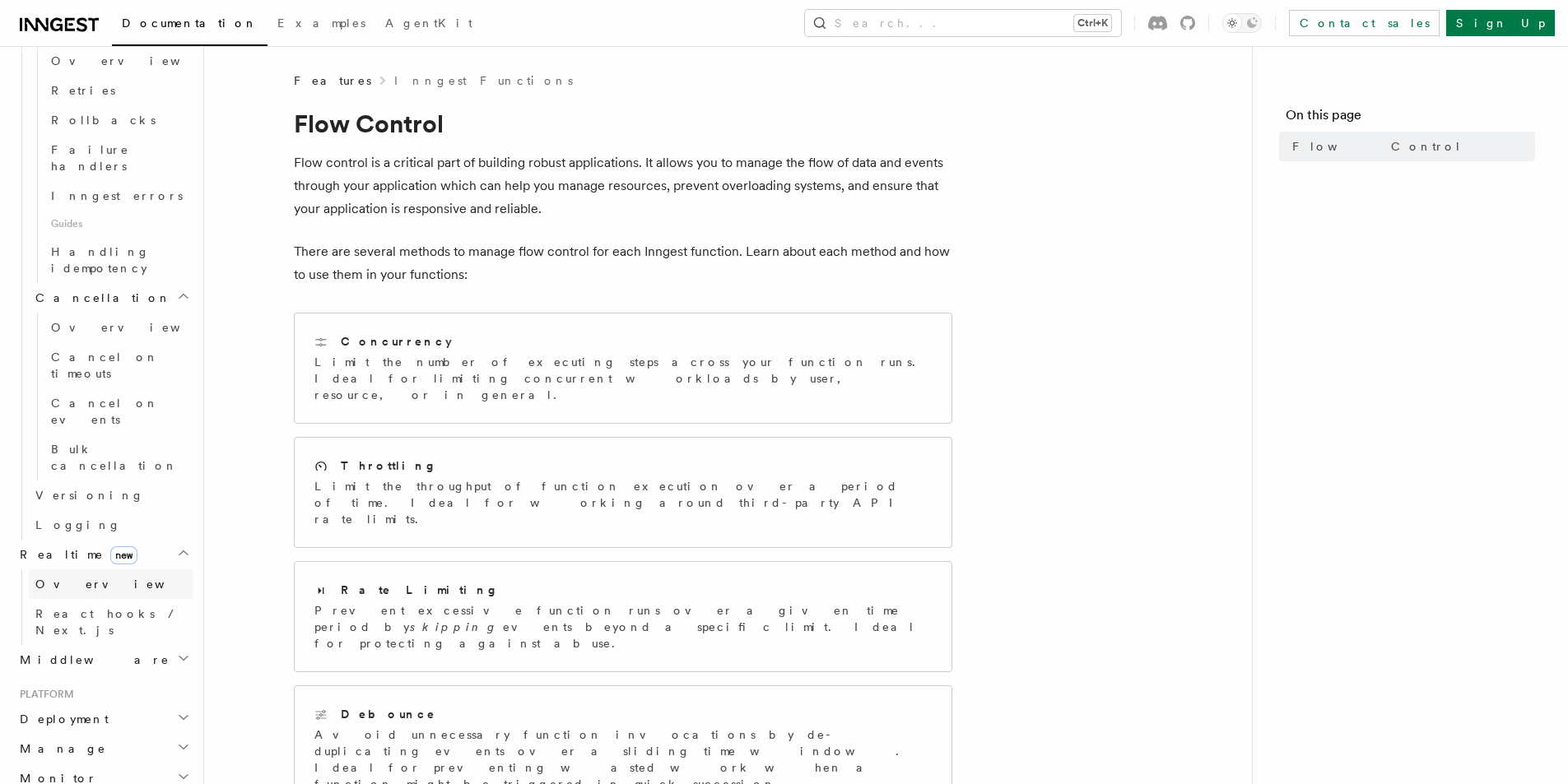
click at [81, 578] on span "Overview" at bounding box center [120, 584] width 170 height 14
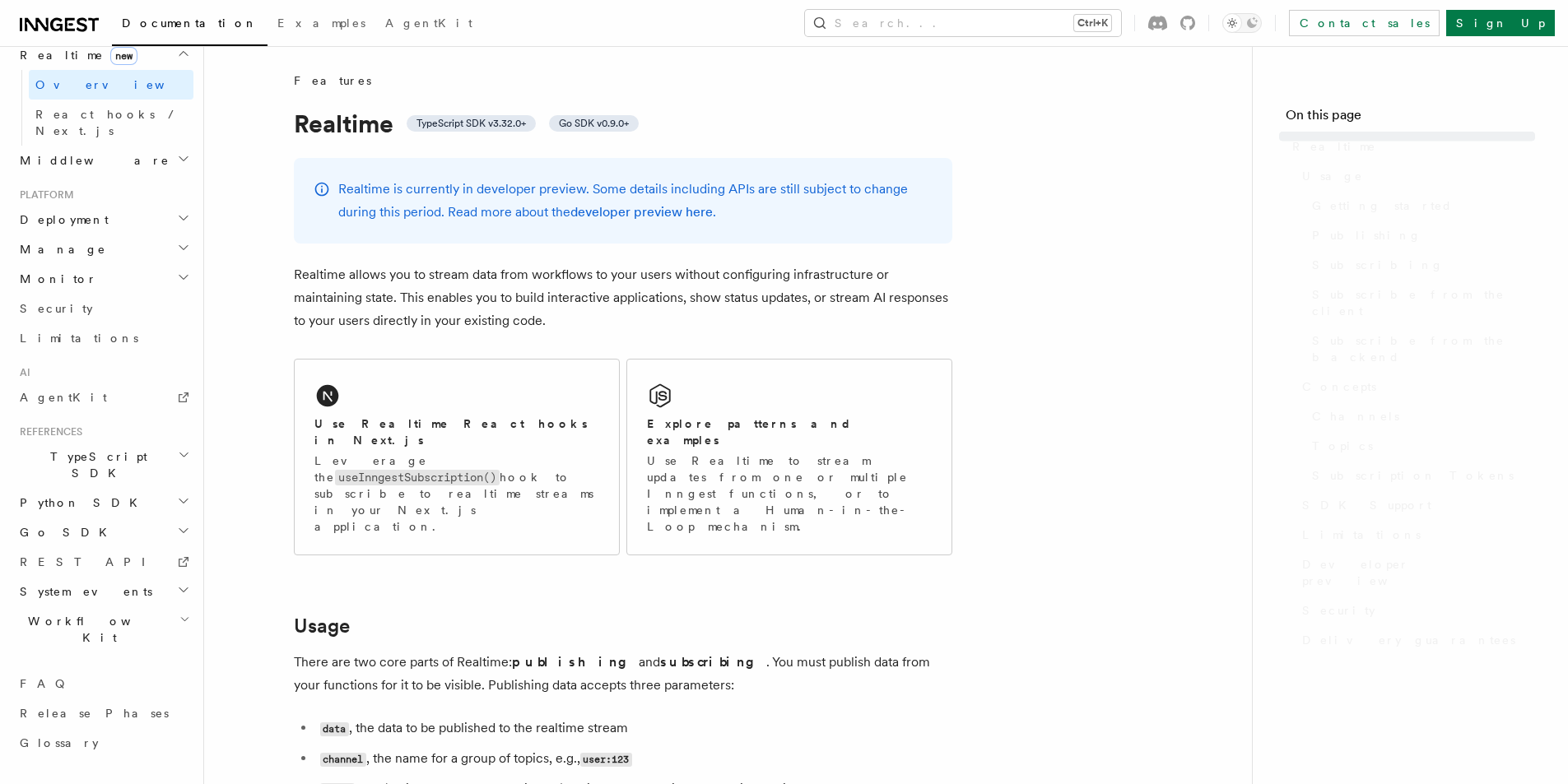
scroll to position [591, 0]
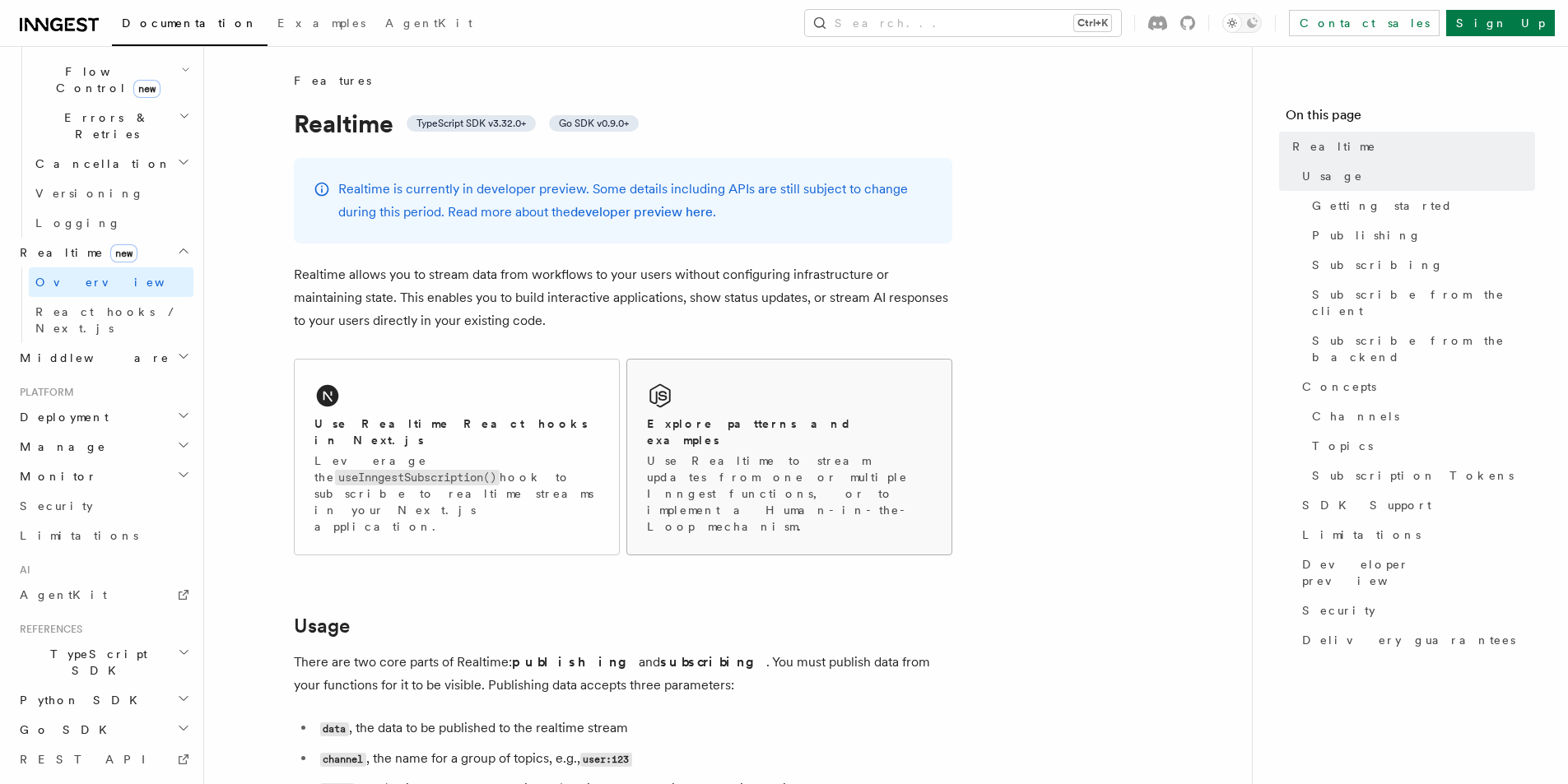
click at [735, 453] on p "Use Realtime to stream updates from one or multiple Inngest functions, or to im…" at bounding box center [789, 494] width 285 height 82
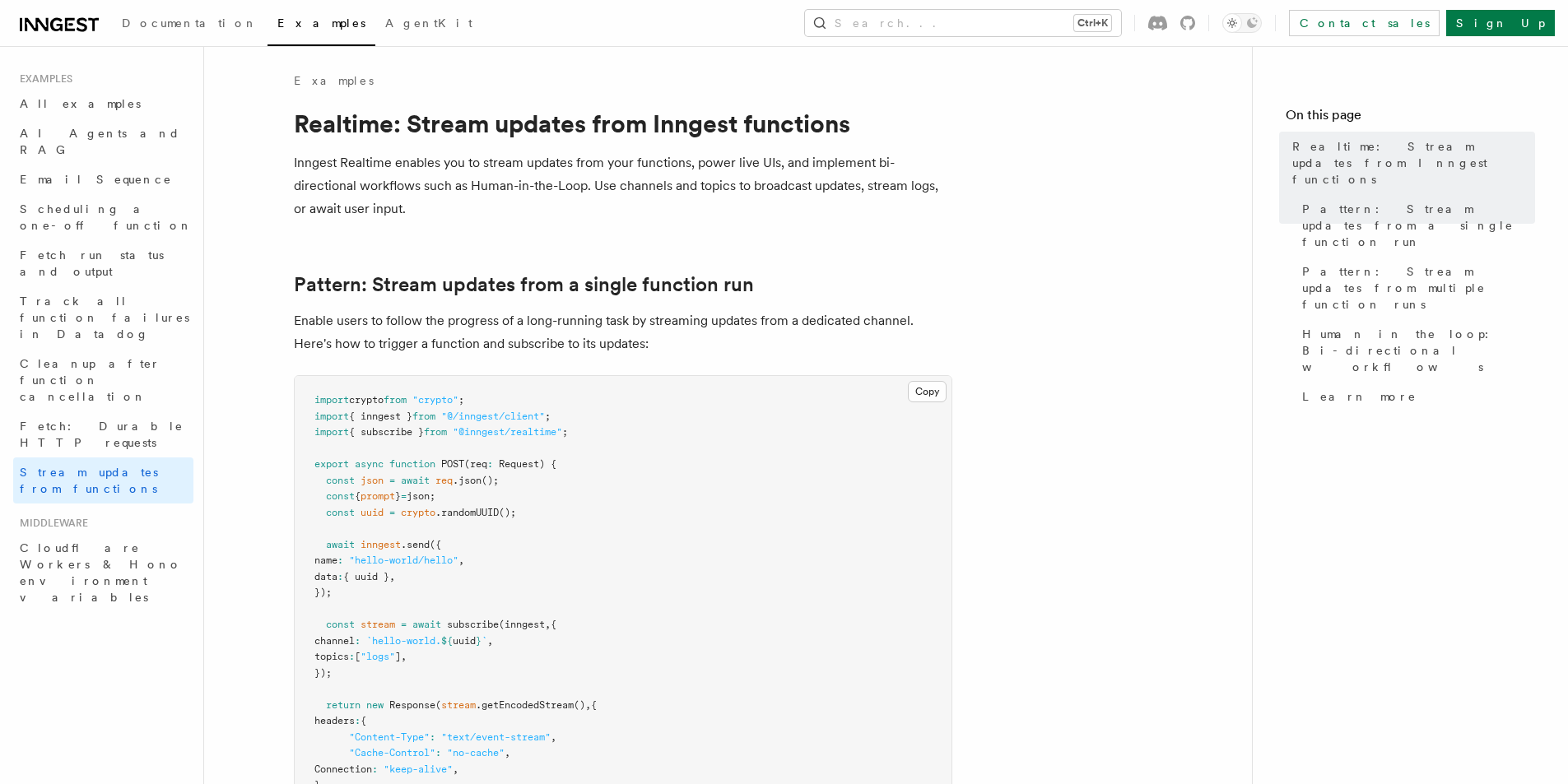
click at [735, 444] on pre "import crypto from "crypto" ; import { inngest } from "@/inngest/client" ; impo…" at bounding box center [623, 609] width 656 height 467
click at [124, 542] on span "Cloudflare Workers & Hono environment variables" at bounding box center [100, 572] width 162 height 62
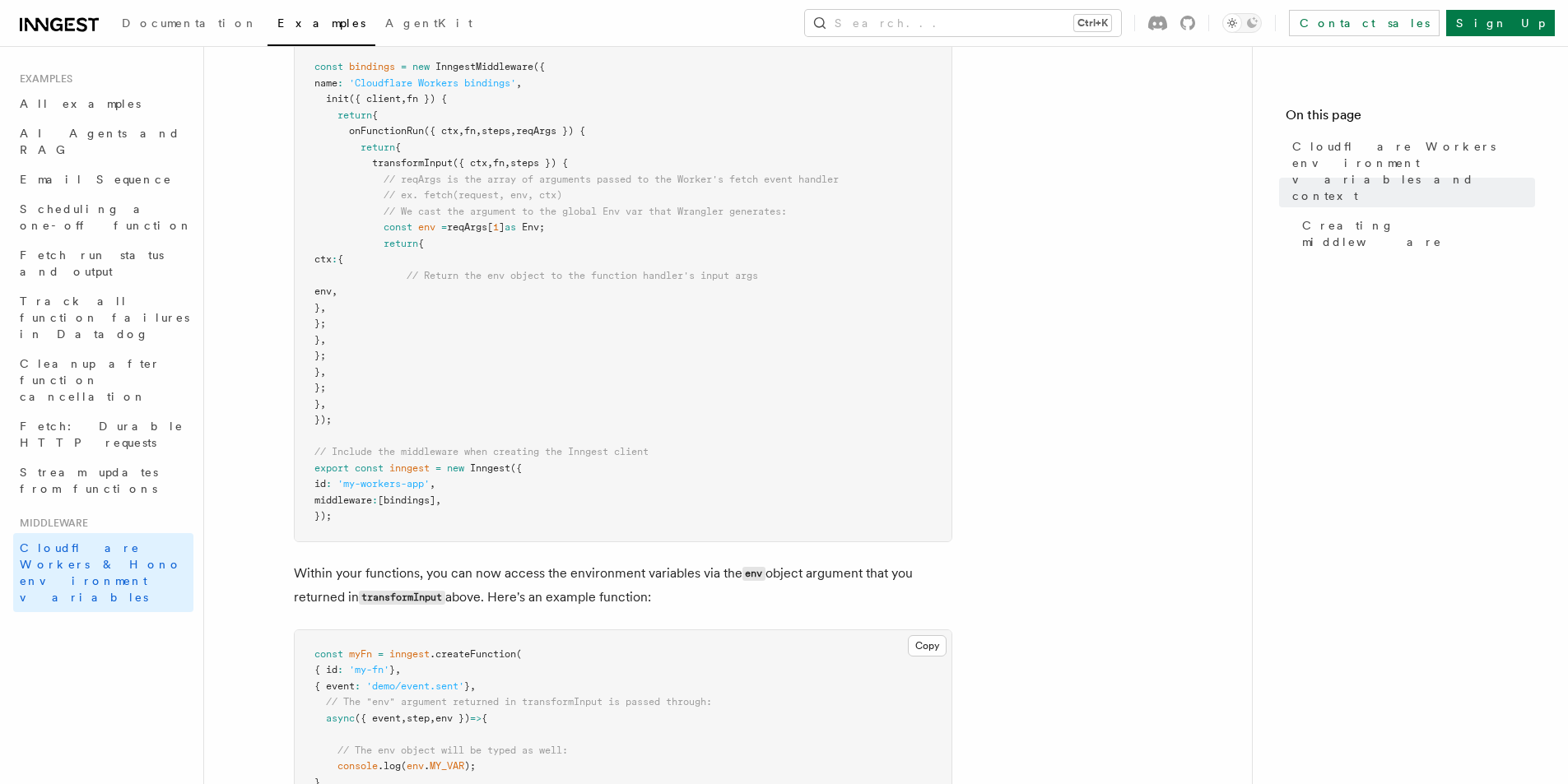
scroll to position [741, 0]
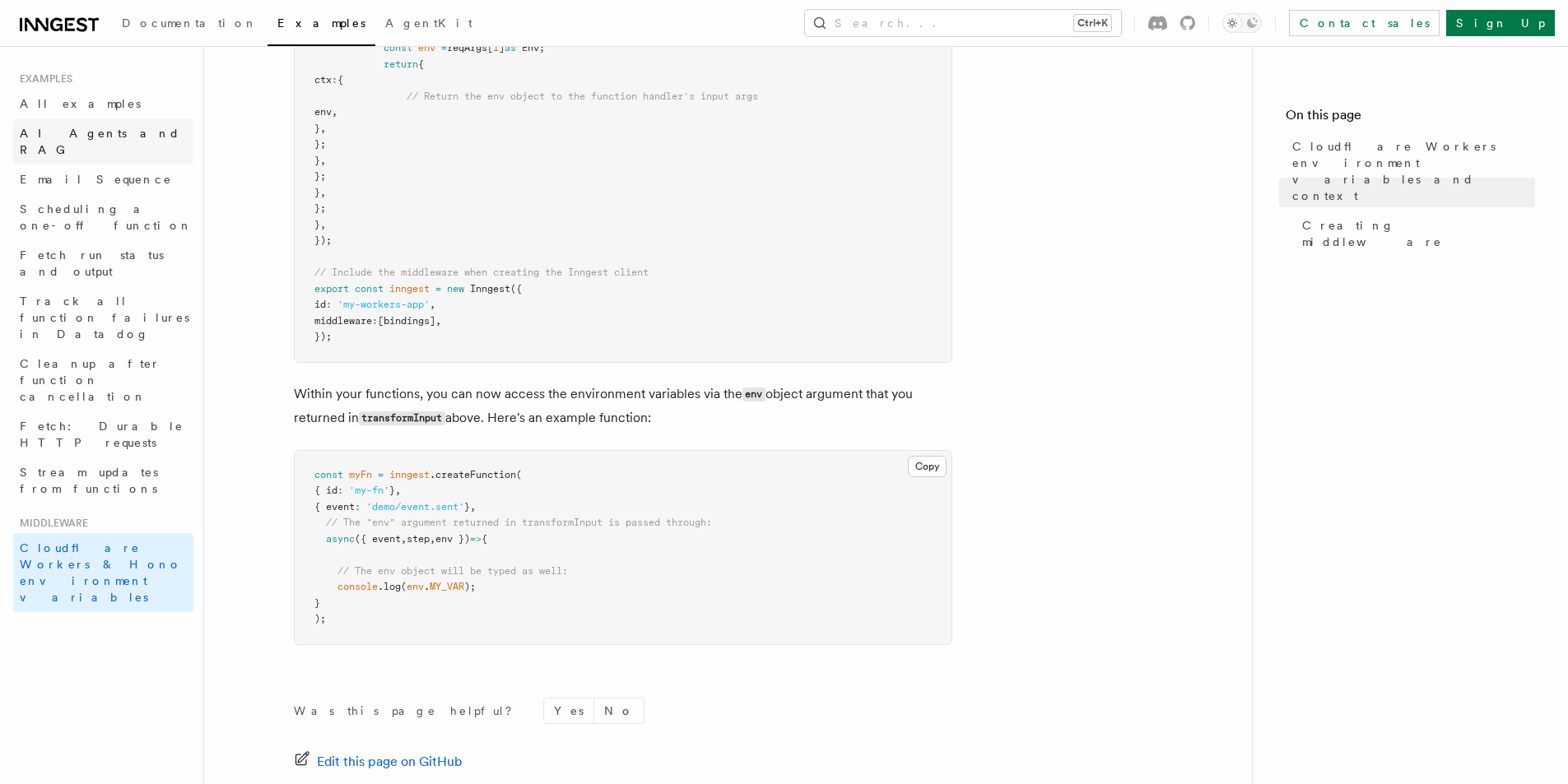
click at [109, 128] on span "AI Agents and RAG" at bounding box center [99, 141] width 160 height 30
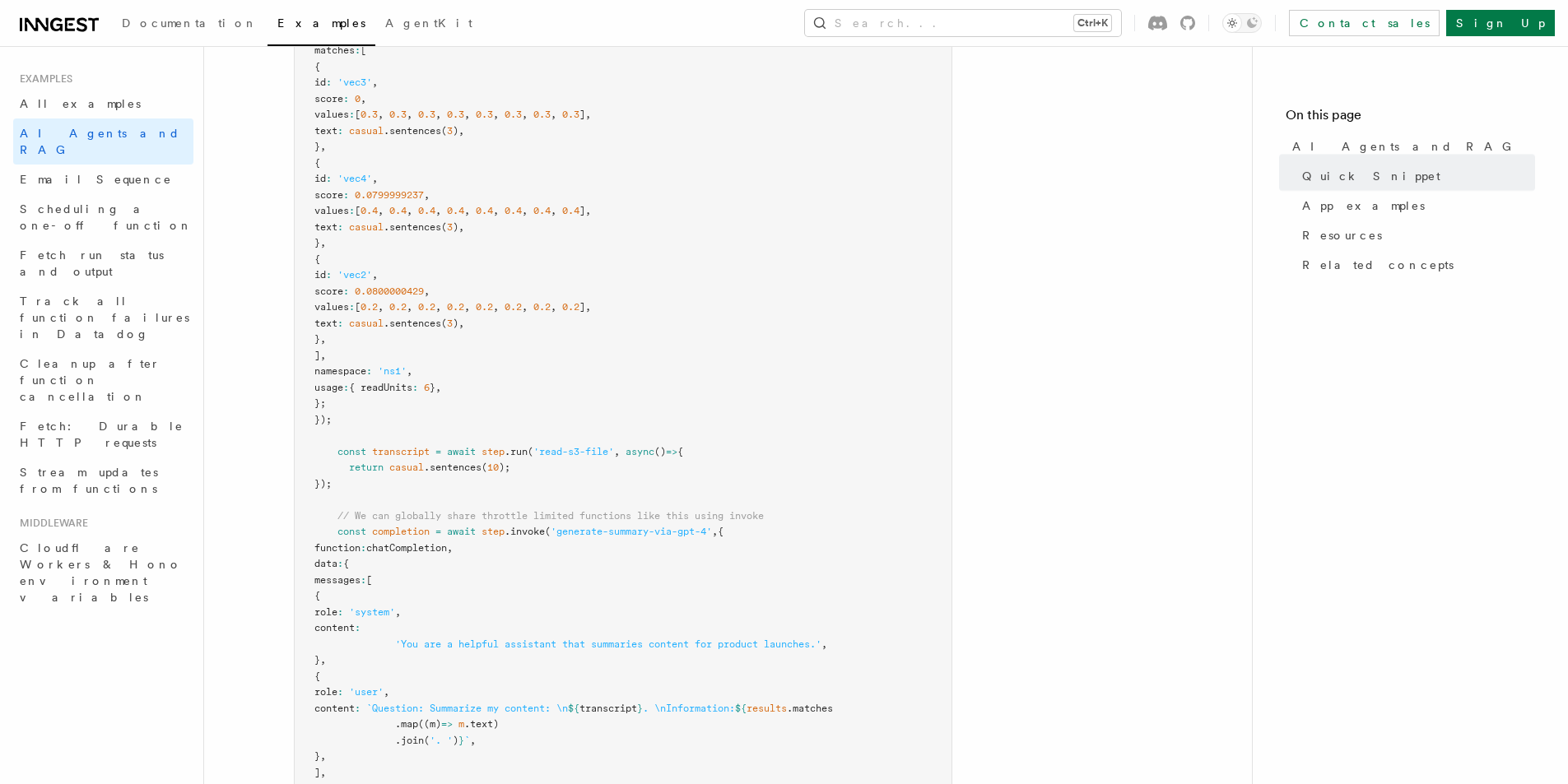
scroll to position [658, 0]
click at [1440, 248] on link "Resources" at bounding box center [1415, 235] width 240 height 30
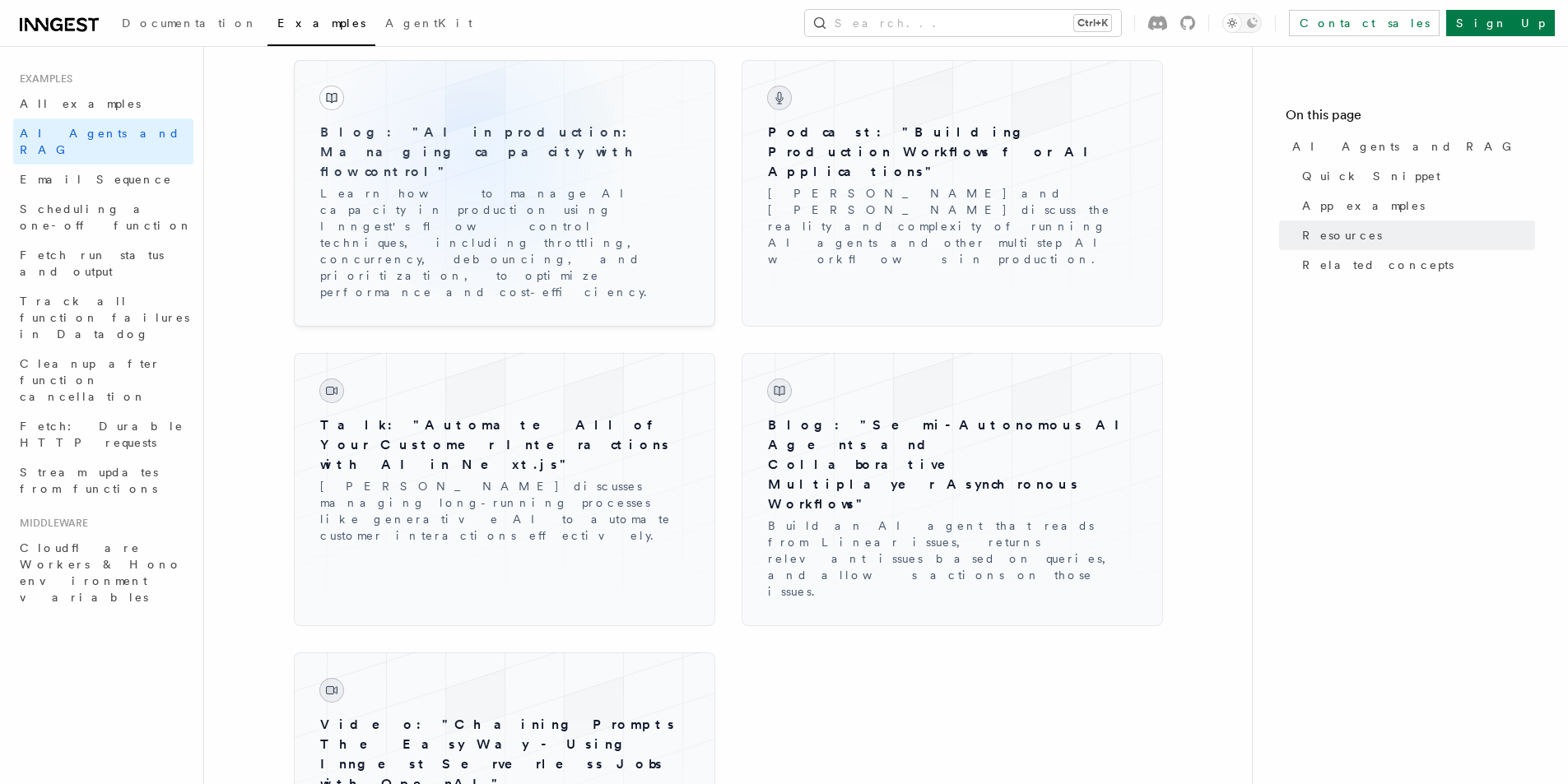
scroll to position [2777, 0]
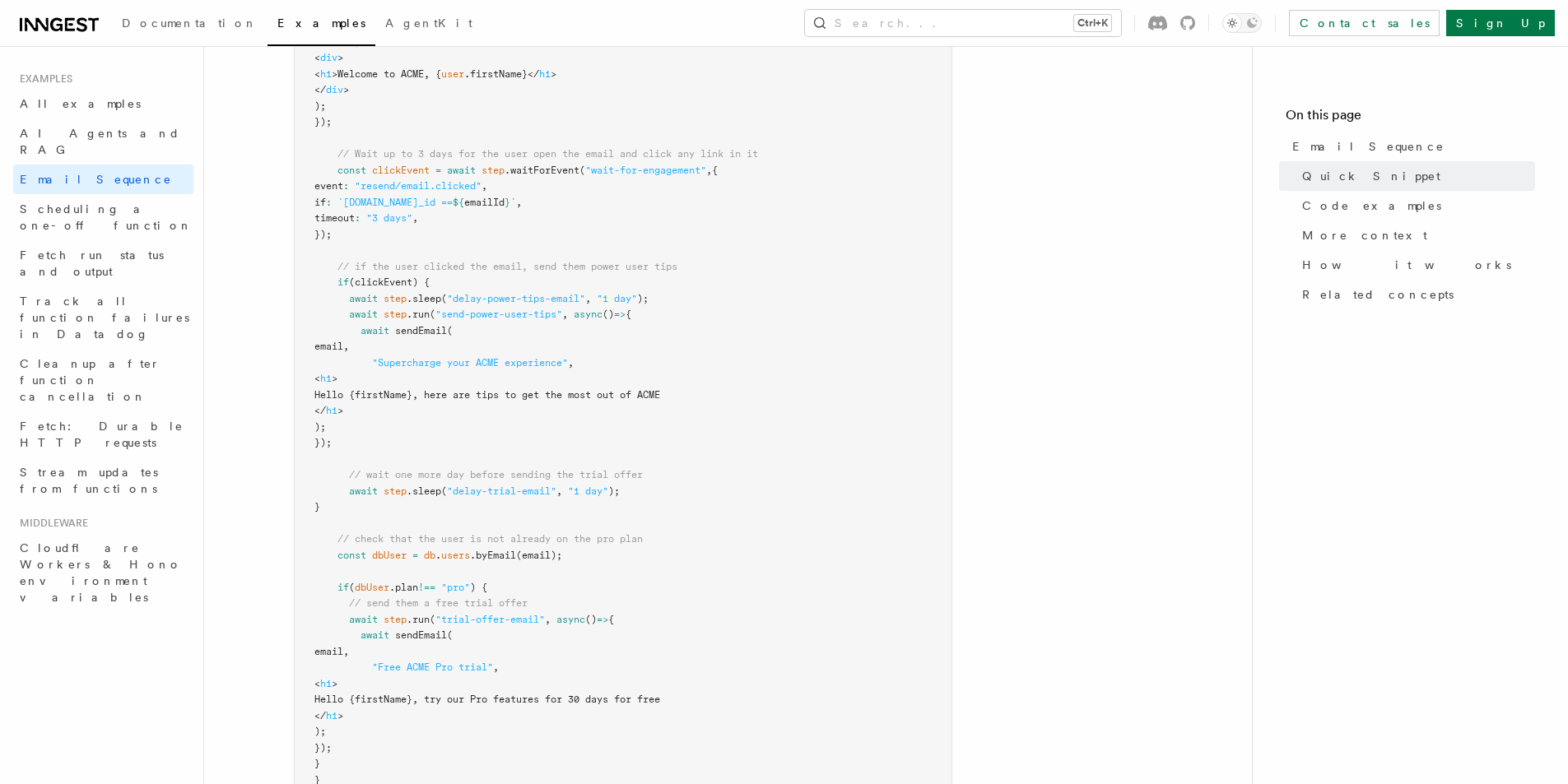
scroll to position [987, 0]
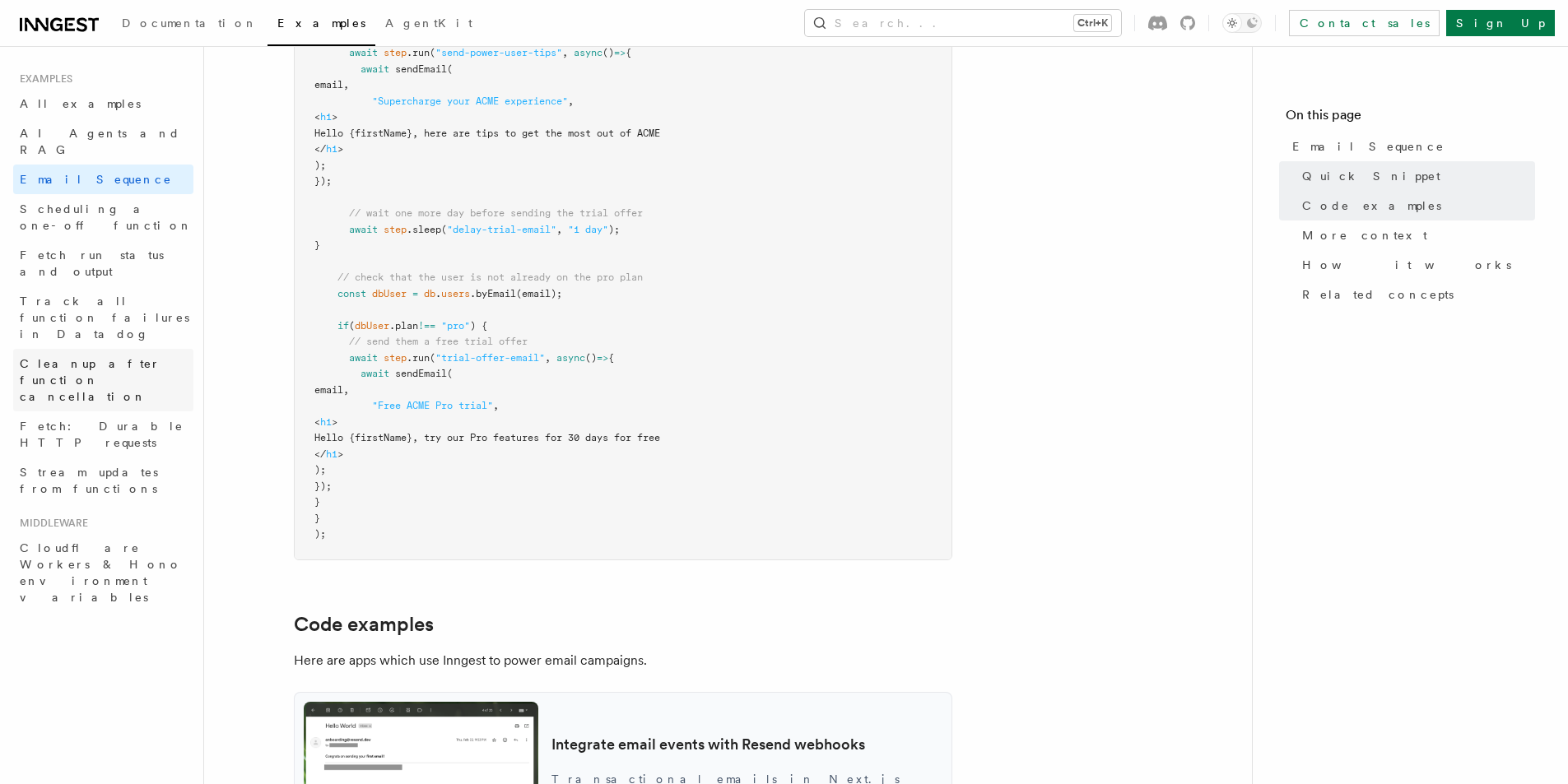
click at [135, 357] on span "Cleanup after function cancellation" at bounding box center [90, 380] width 141 height 46
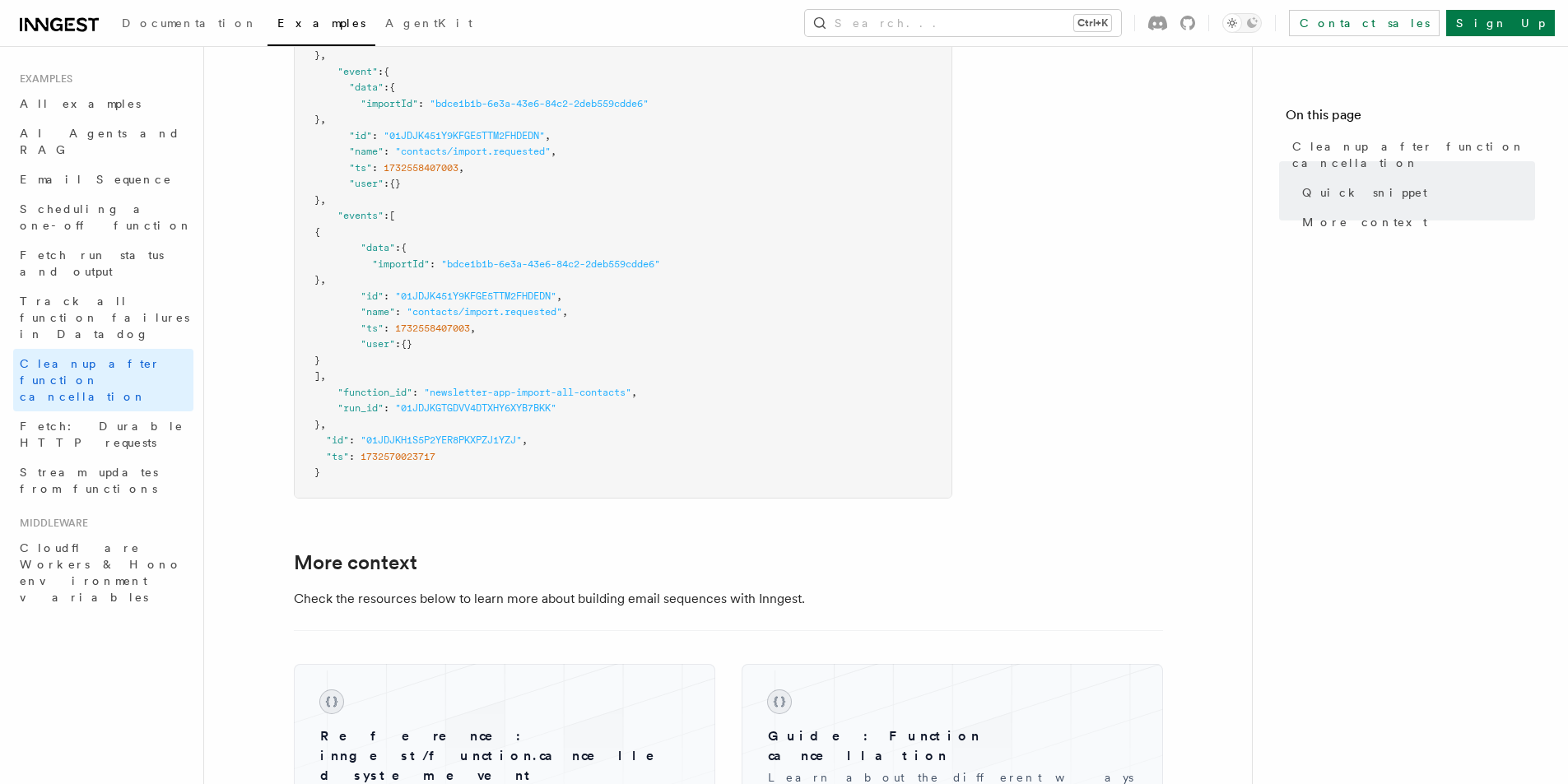
scroll to position [1468, 0]
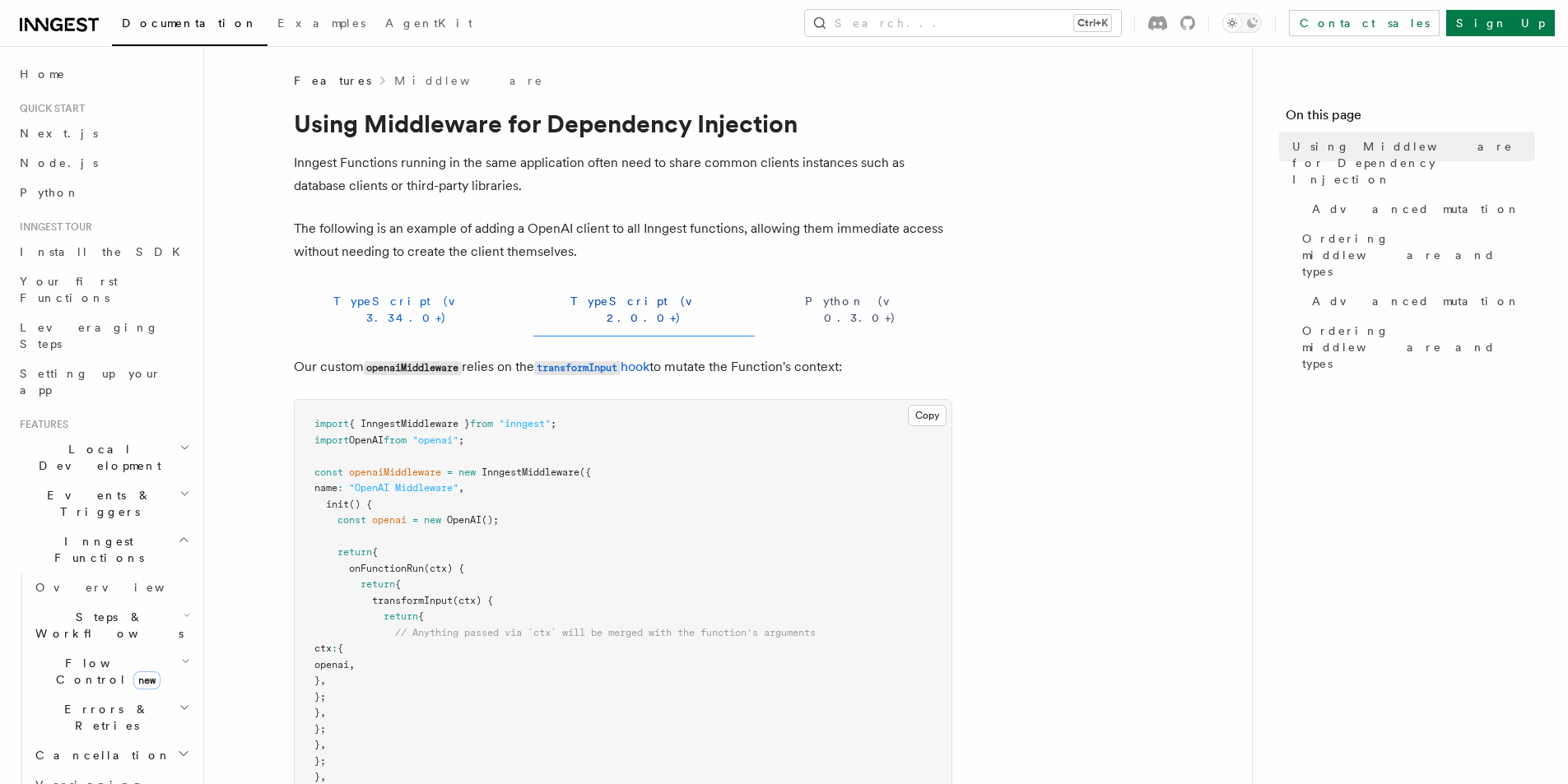
click at [326, 293] on button "TypeScript (v 3.34.0+)" at bounding box center [407, 309] width 226 height 53
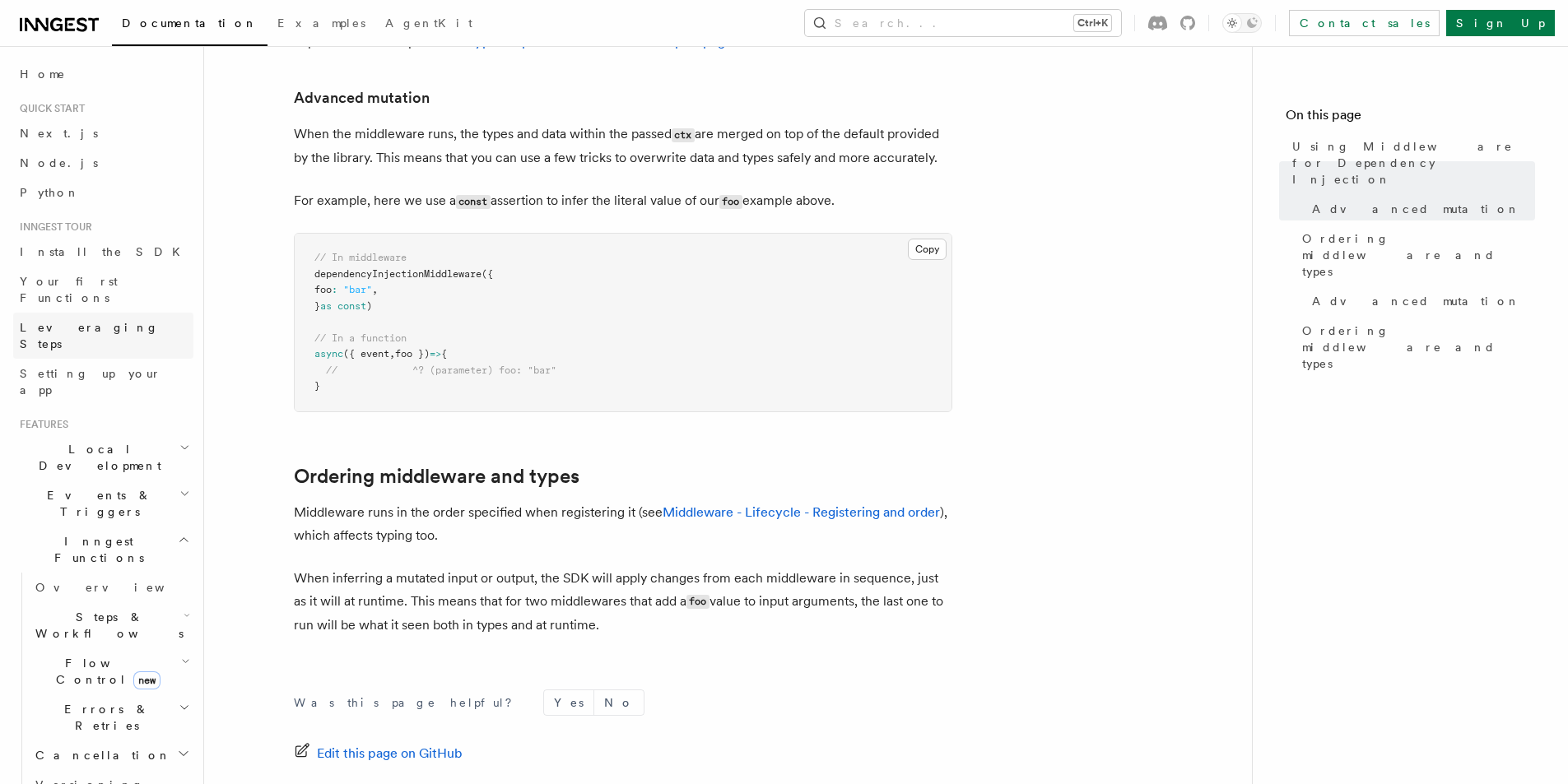
scroll to position [1053, 0]
click at [132, 281] on link "Your first Functions" at bounding box center [103, 289] width 180 height 46
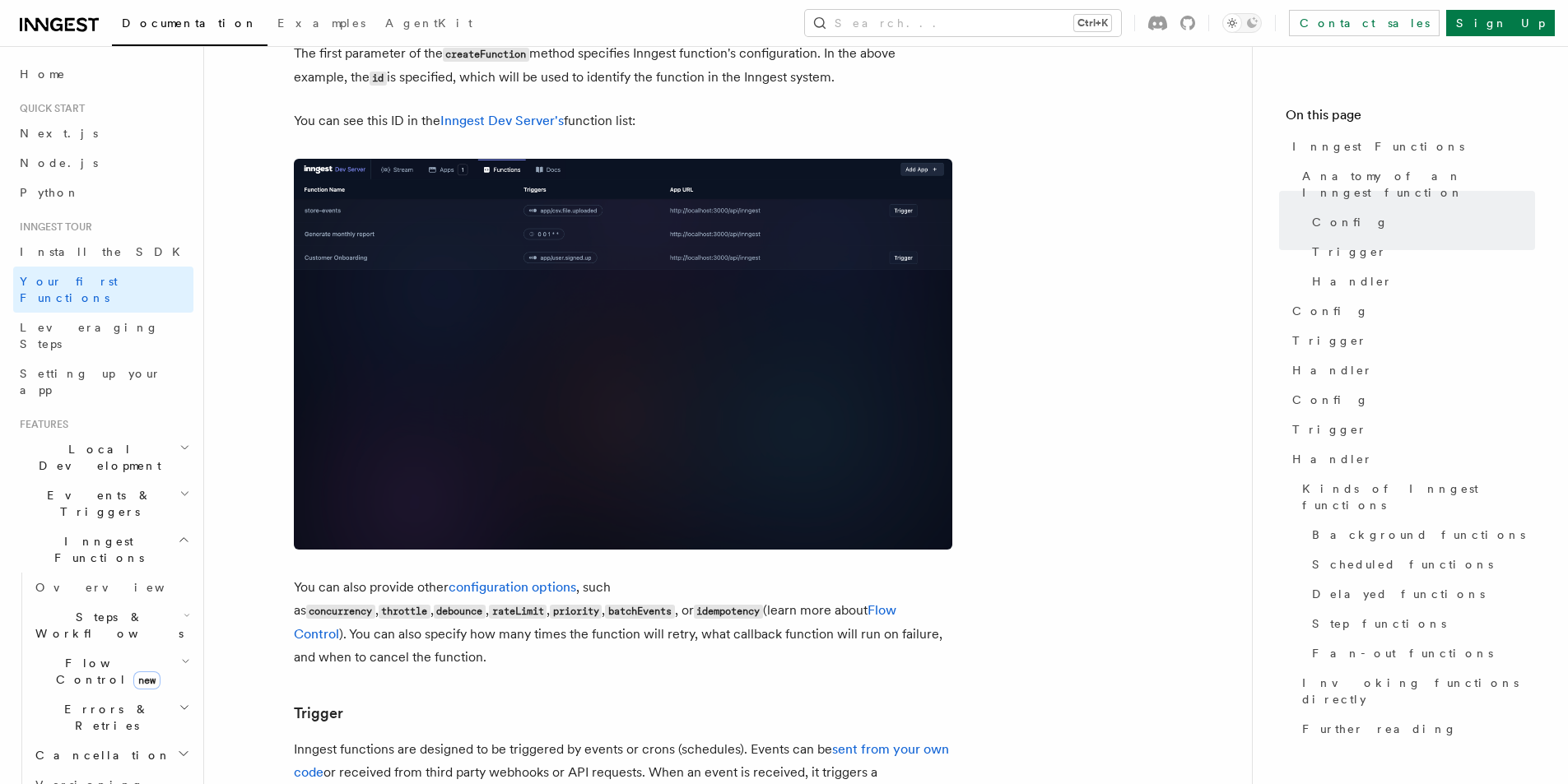
scroll to position [1481, 0]
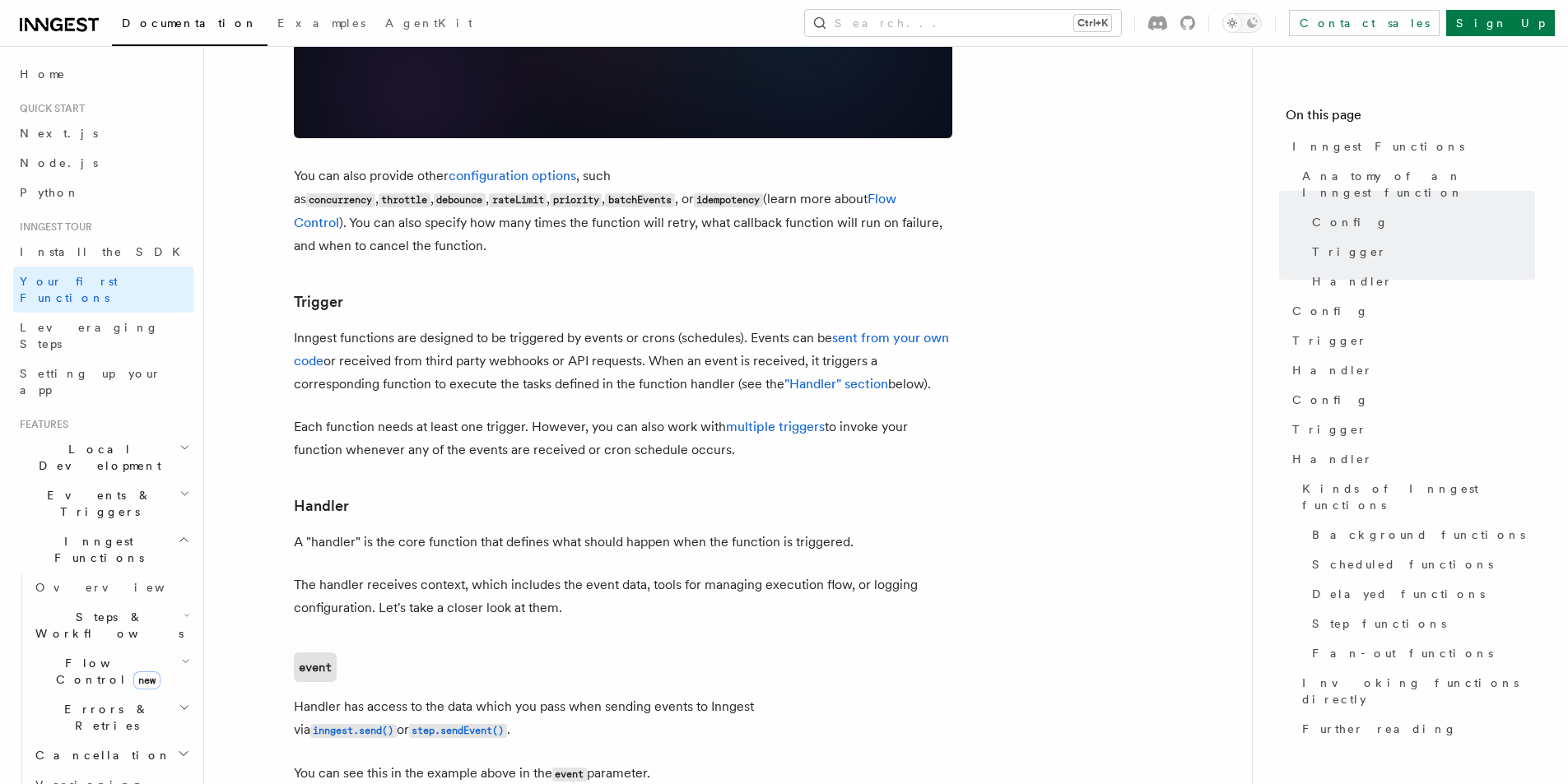
click at [96, 441] on span "Local Development" at bounding box center [97, 458] width 166 height 33
click at [109, 545] on span "Inngest Dev Server" at bounding box center [106, 560] width 141 height 30
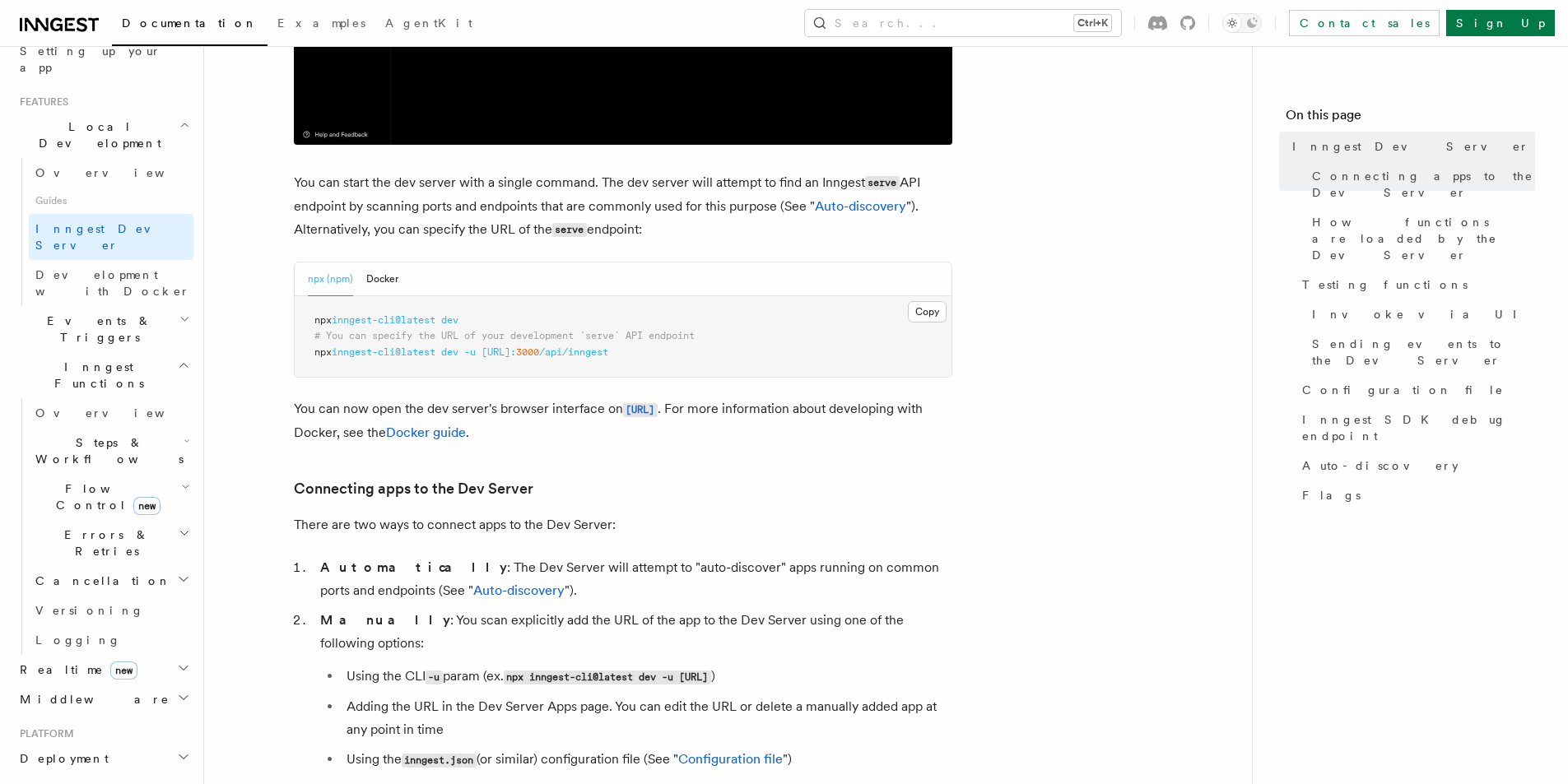
scroll to position [329, 0]
